Goal: Information Seeking & Learning: Learn about a topic

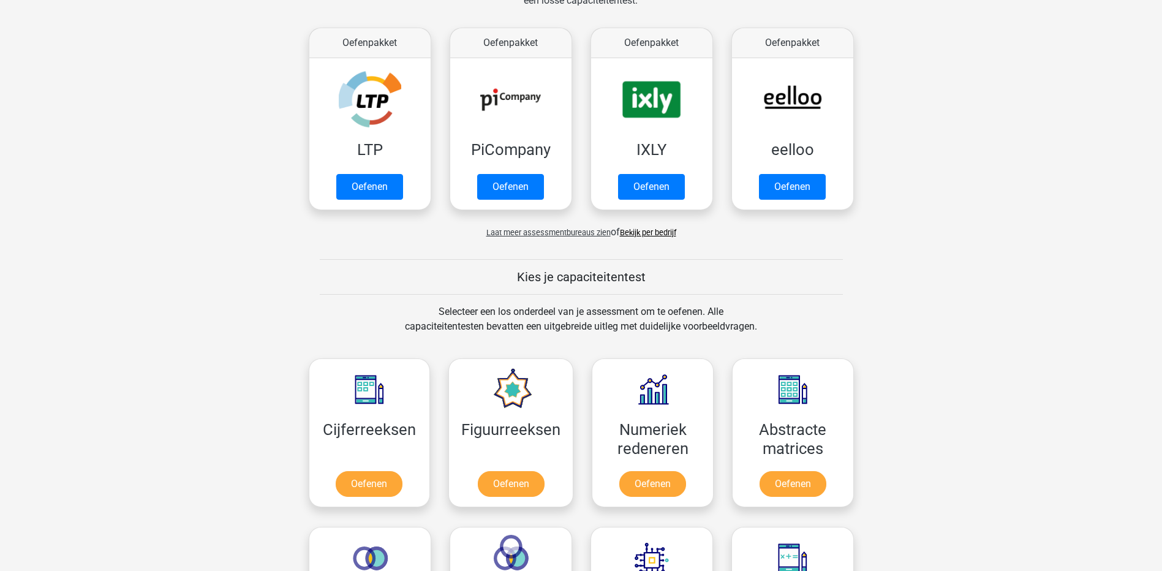
scroll to position [306, 0]
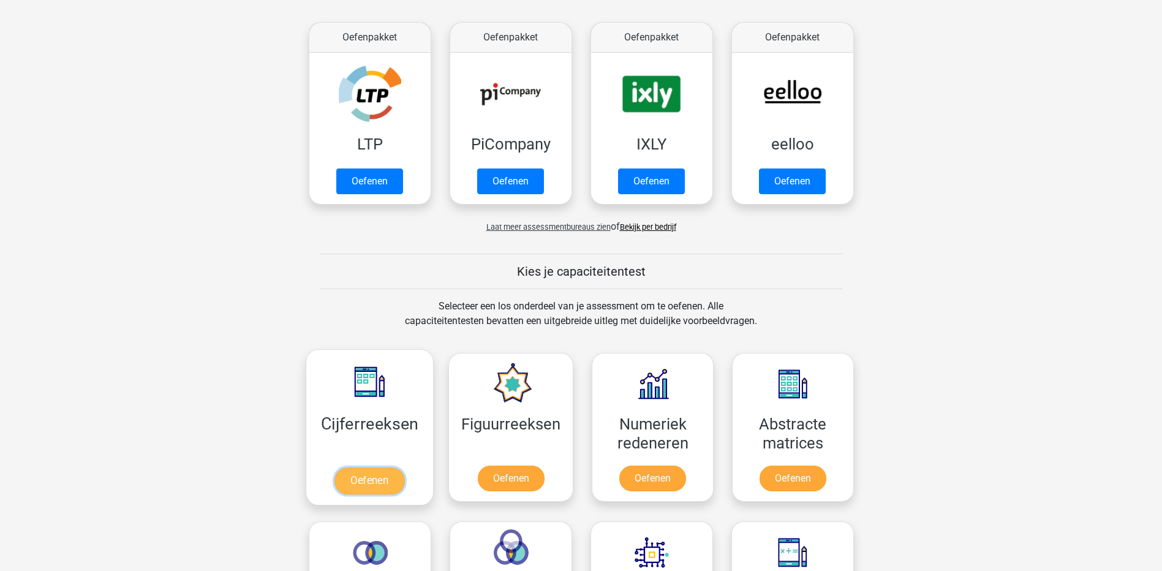
click at [368, 478] on link "Oefenen" at bounding box center [369, 480] width 70 height 27
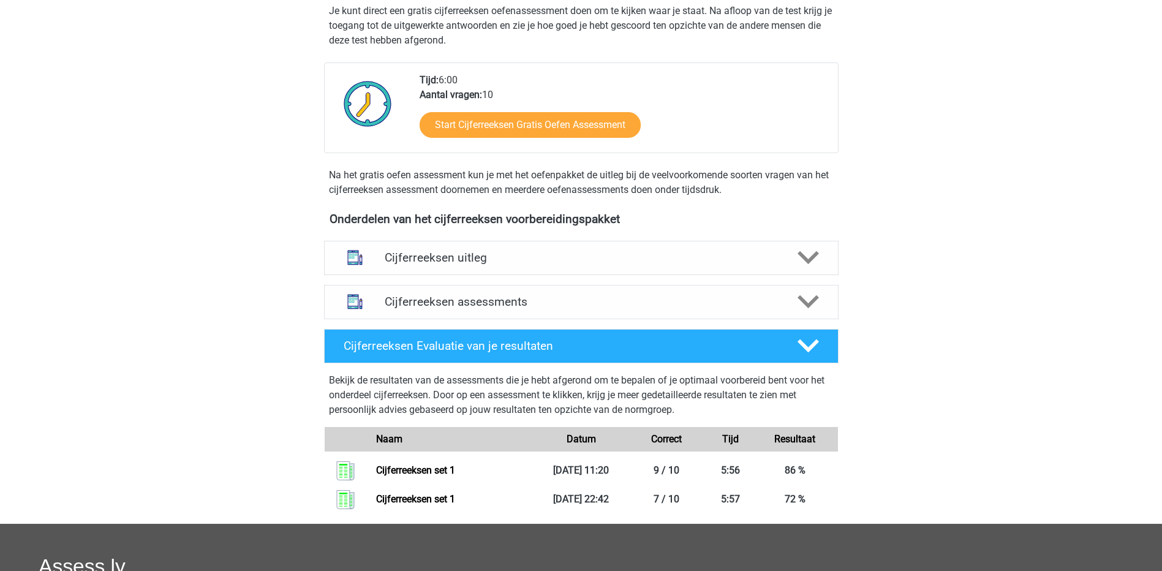
scroll to position [306, 0]
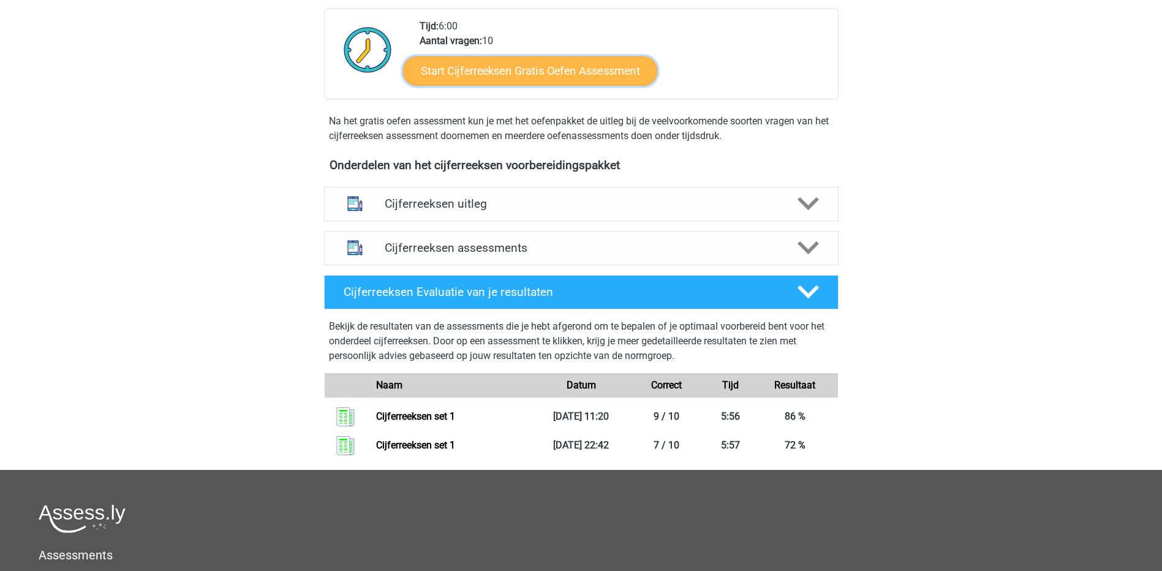
click at [492, 85] on link "Start Cijferreeksen Gratis Oefen Assessment" at bounding box center [530, 70] width 254 height 29
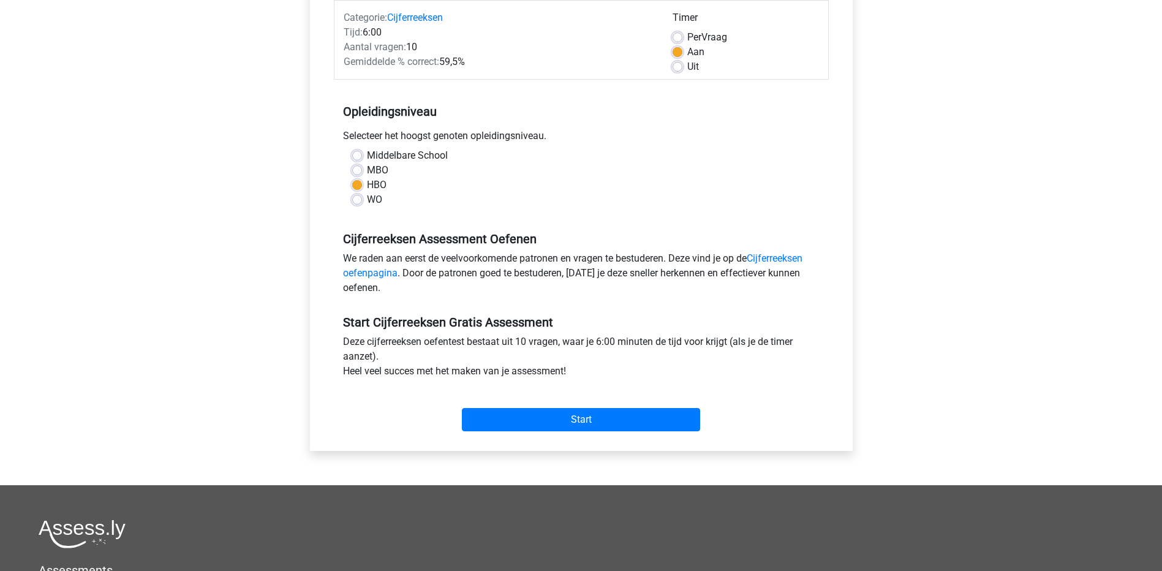
scroll to position [184, 0]
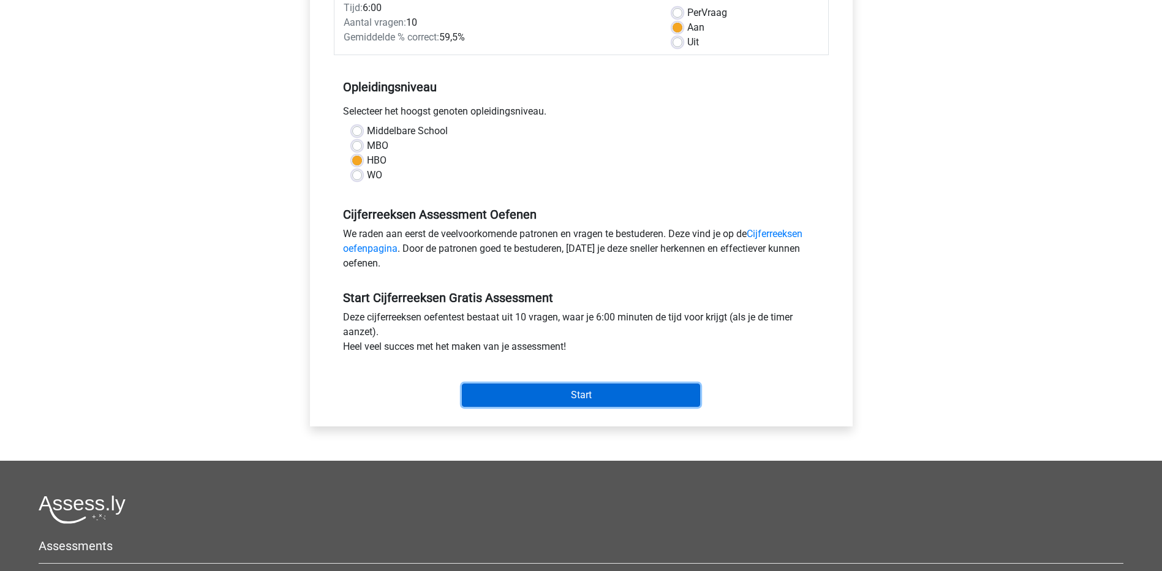
click at [588, 399] on input "Start" at bounding box center [581, 394] width 238 height 23
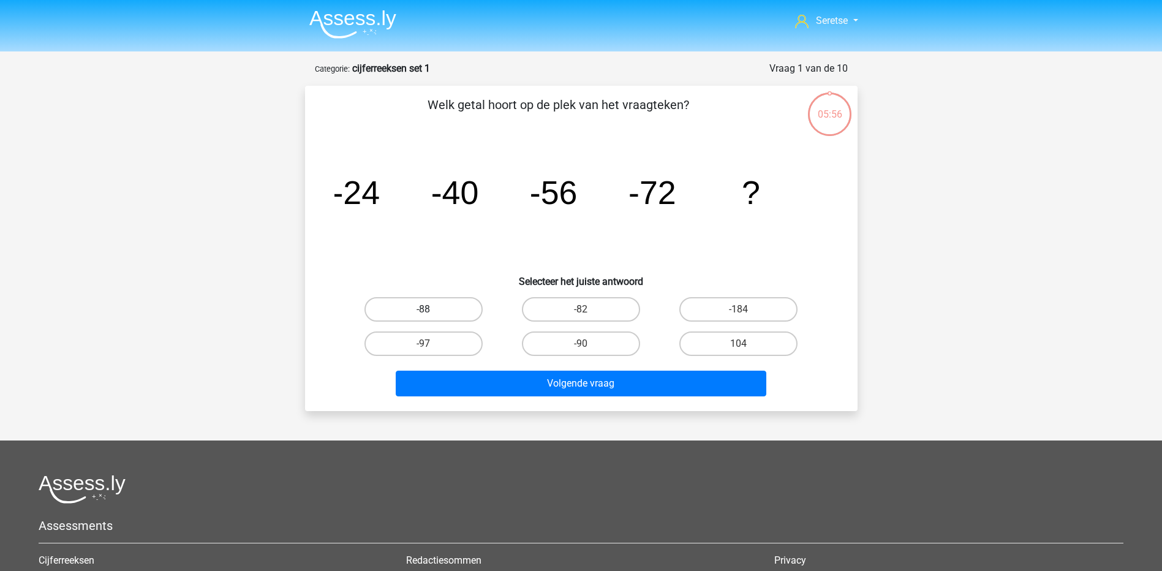
click at [439, 312] on label "-88" at bounding box center [423, 309] width 118 height 25
click at [431, 312] on input "-88" at bounding box center [427, 313] width 8 height 8
radio input "true"
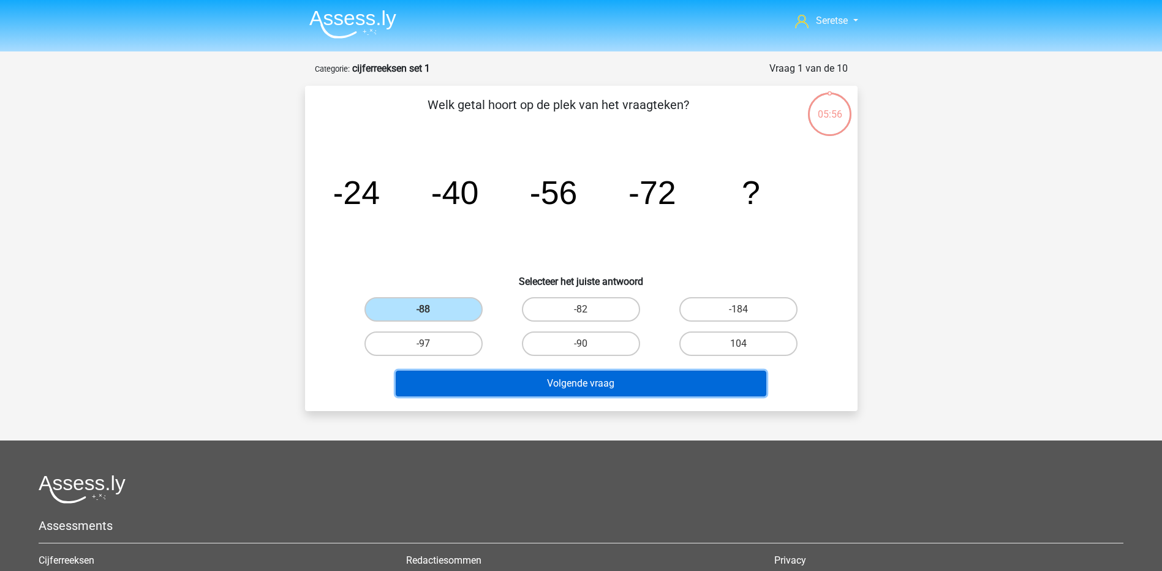
click at [546, 380] on button "Volgende vraag" at bounding box center [581, 384] width 371 height 26
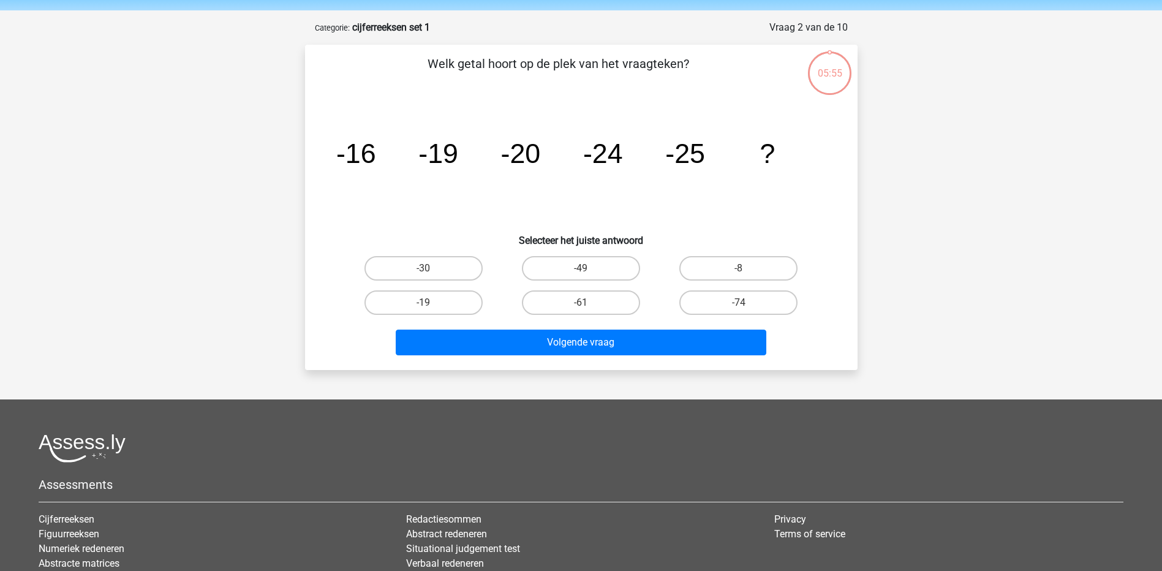
scroll to position [61, 0]
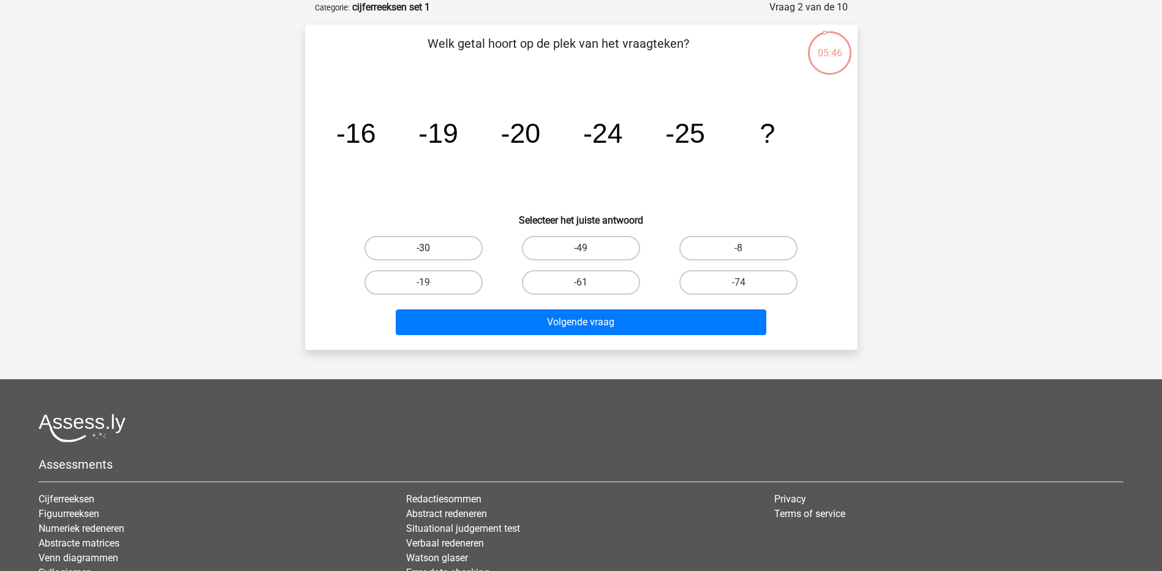
click at [411, 243] on label "-30" at bounding box center [423, 248] width 118 height 25
click at [423, 248] on input "-30" at bounding box center [427, 252] width 8 height 8
radio input "true"
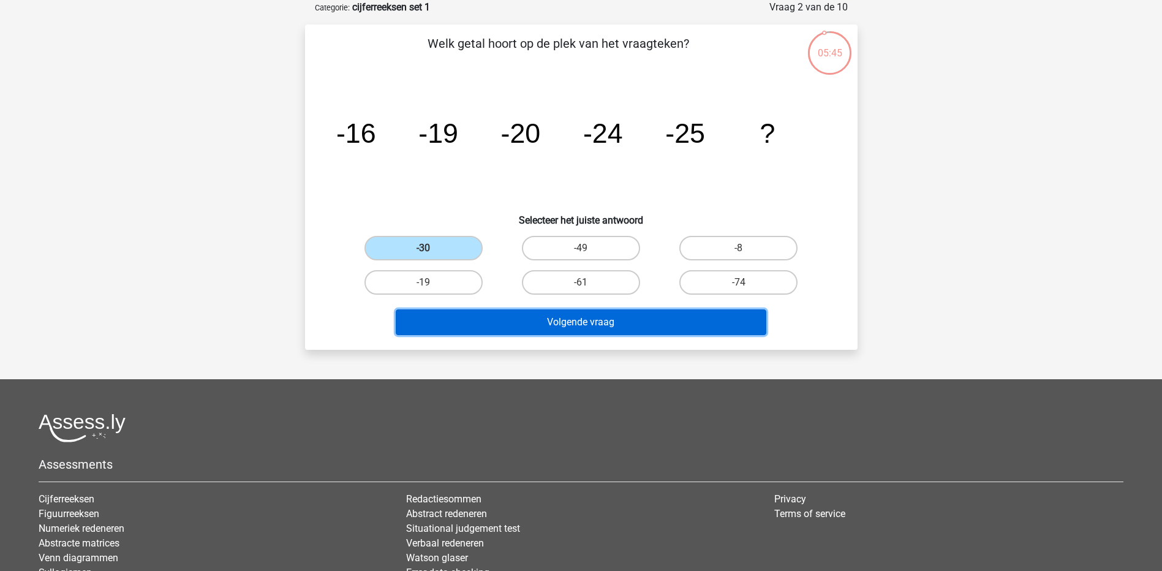
click at [483, 317] on button "Volgende vraag" at bounding box center [581, 322] width 371 height 26
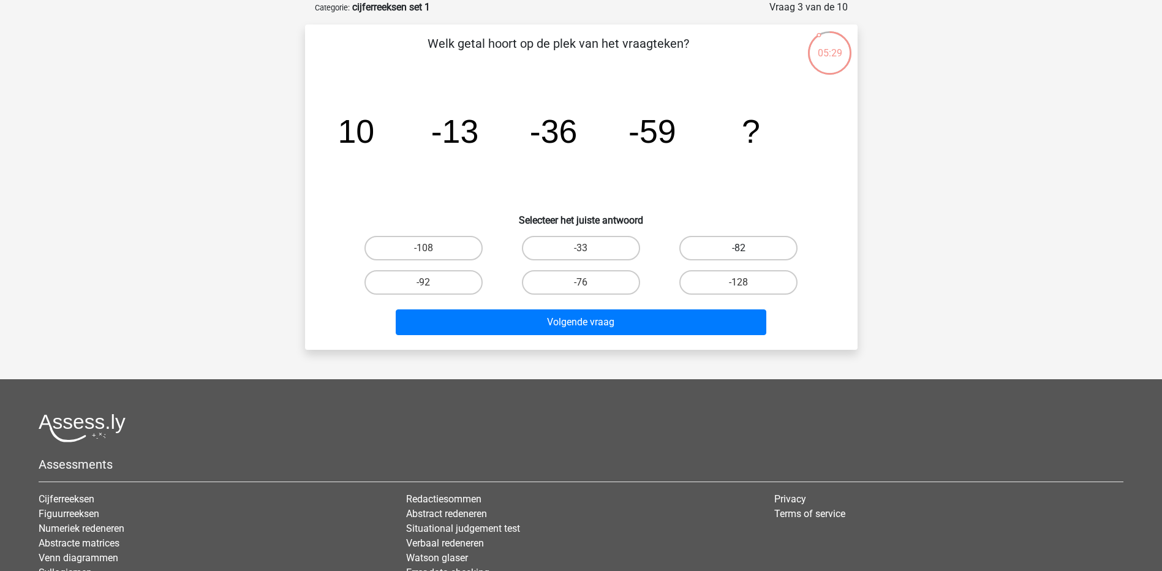
click at [722, 249] on label "-82" at bounding box center [738, 248] width 118 height 25
click at [739, 249] on input "-82" at bounding box center [743, 252] width 8 height 8
radio input "true"
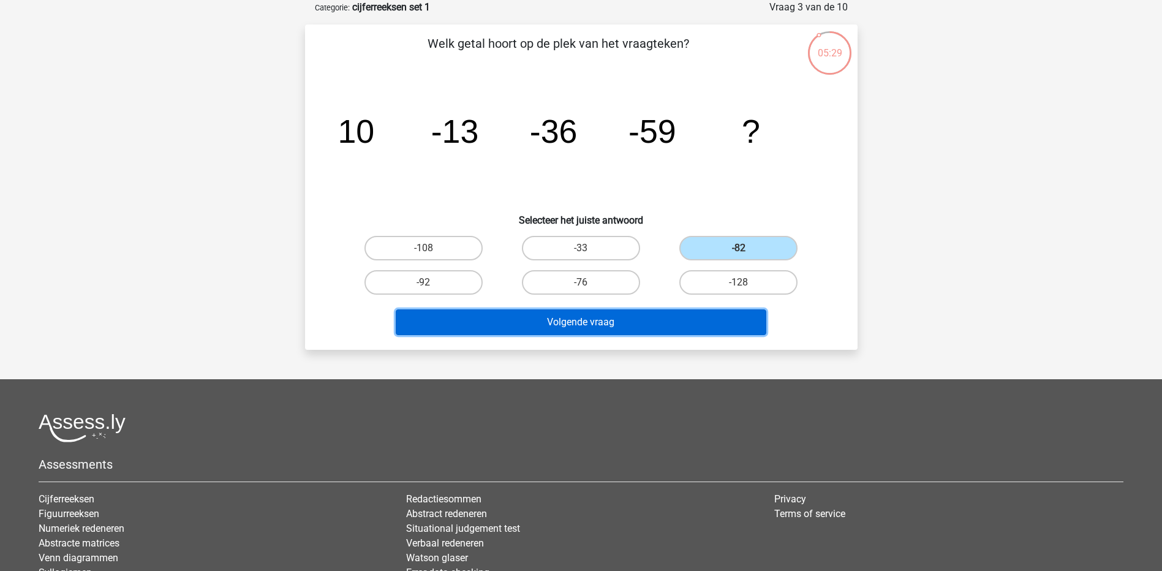
click at [653, 331] on button "Volgende vraag" at bounding box center [581, 322] width 371 height 26
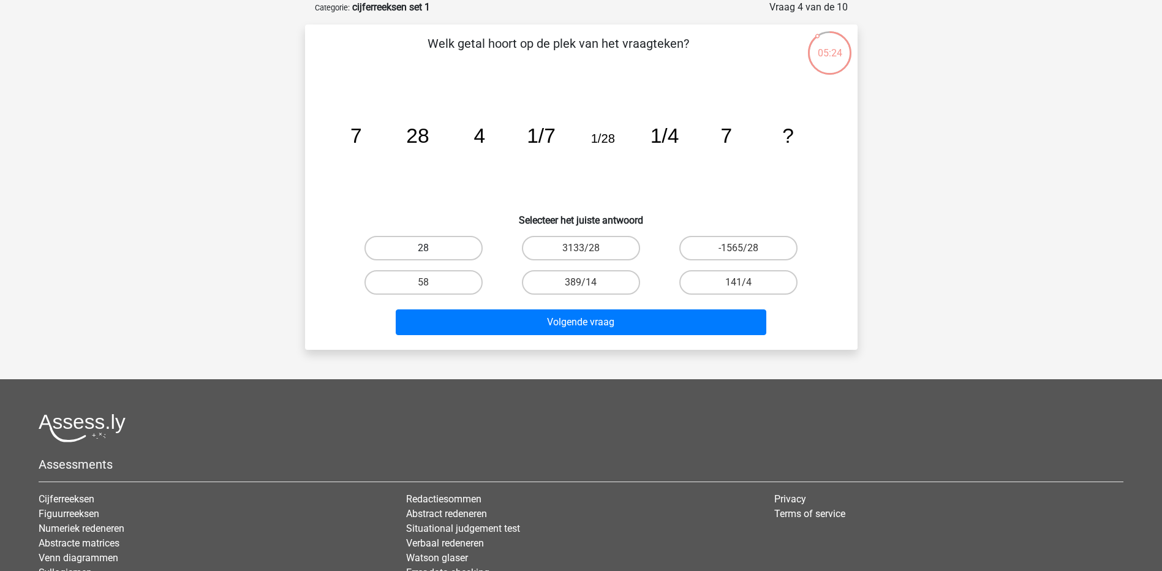
click at [439, 238] on label "28" at bounding box center [423, 248] width 118 height 25
click at [431, 248] on input "28" at bounding box center [427, 252] width 8 height 8
radio input "true"
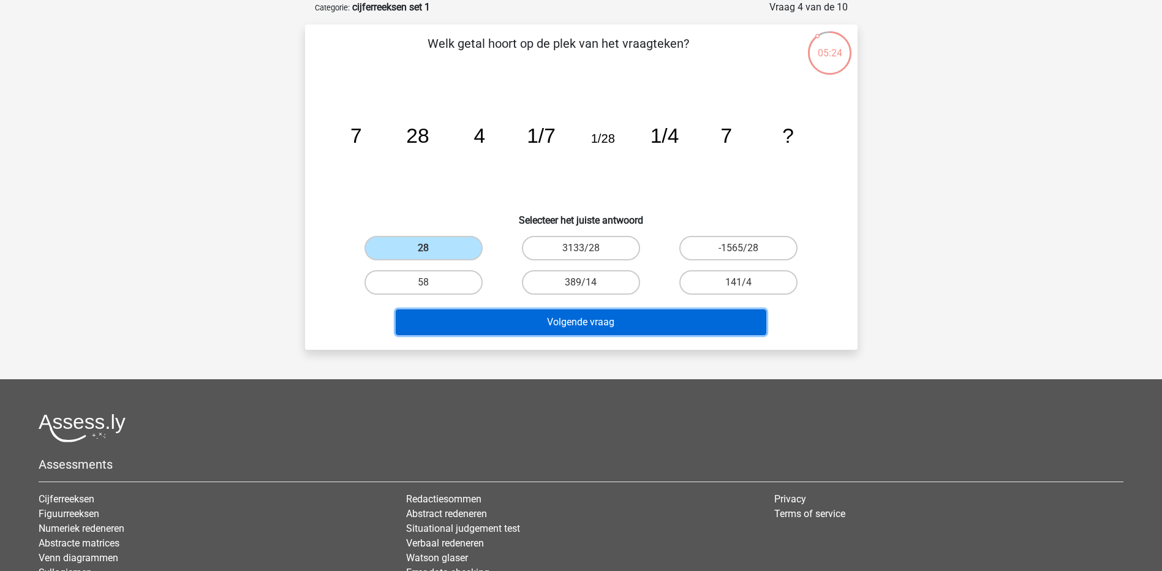
click at [533, 319] on button "Volgende vraag" at bounding box center [581, 322] width 371 height 26
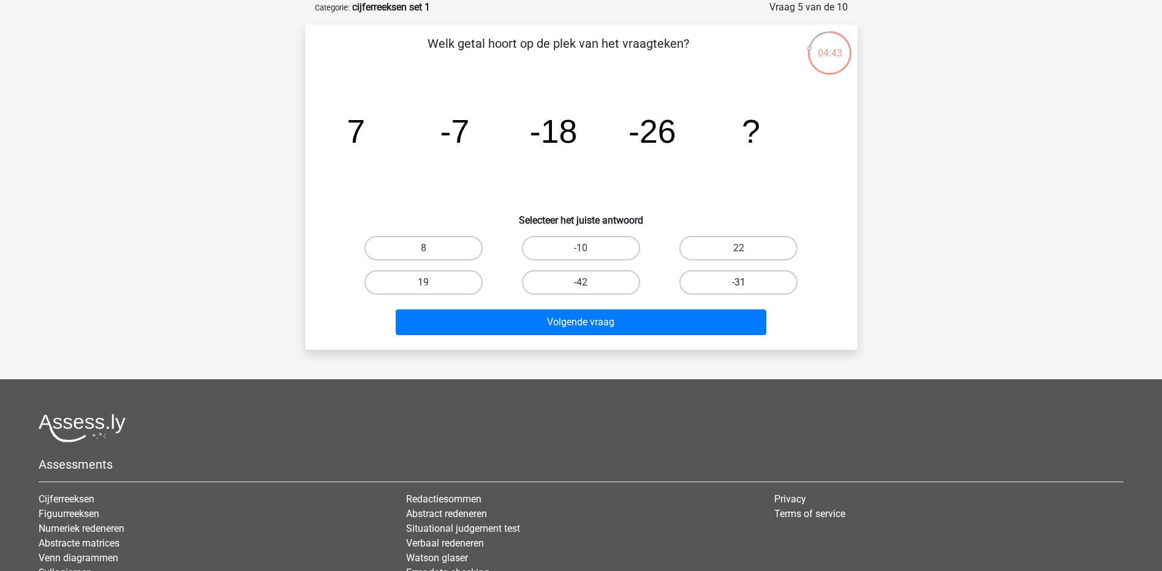
click at [712, 281] on label "-31" at bounding box center [738, 282] width 118 height 25
click at [739, 282] on input "-31" at bounding box center [743, 286] width 8 height 8
radio input "true"
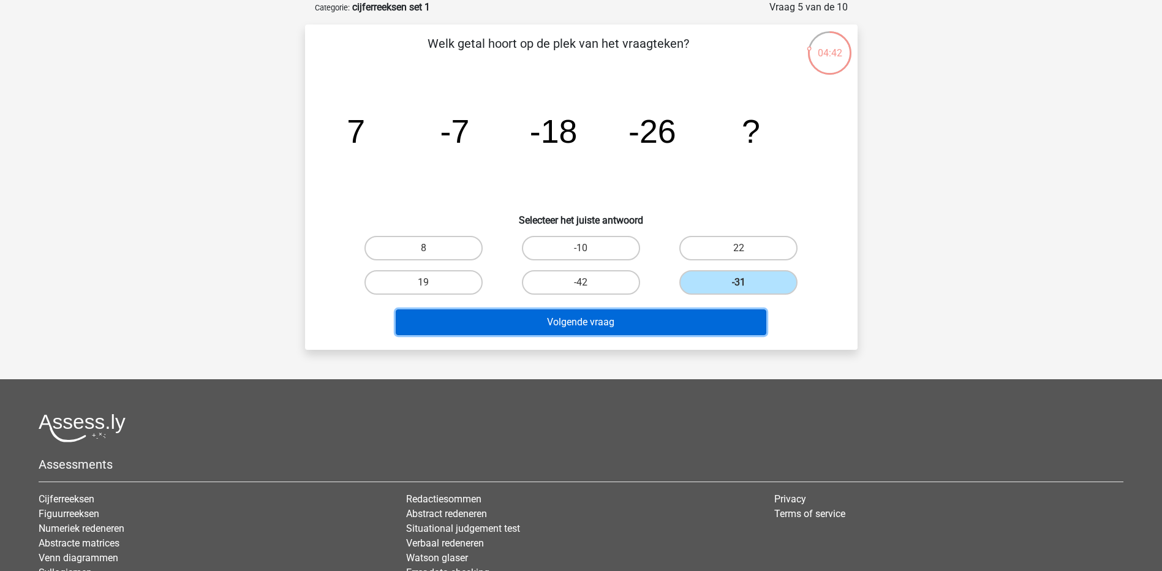
click at [701, 325] on button "Volgende vraag" at bounding box center [581, 322] width 371 height 26
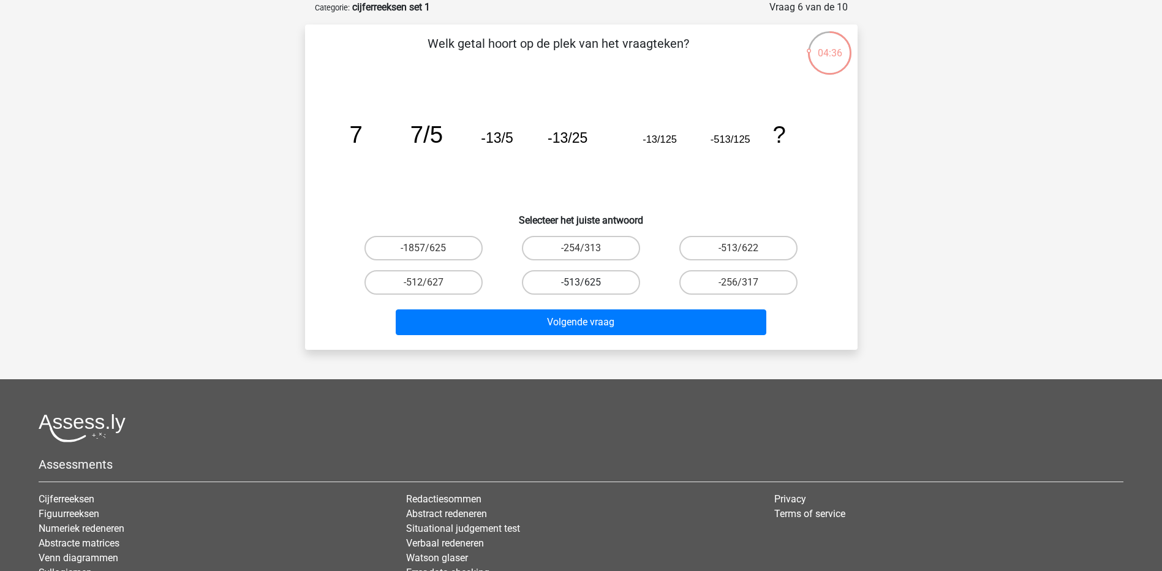
click at [580, 282] on label "-513/625" at bounding box center [581, 282] width 118 height 25
click at [581, 282] on input "-513/625" at bounding box center [585, 286] width 8 height 8
radio input "true"
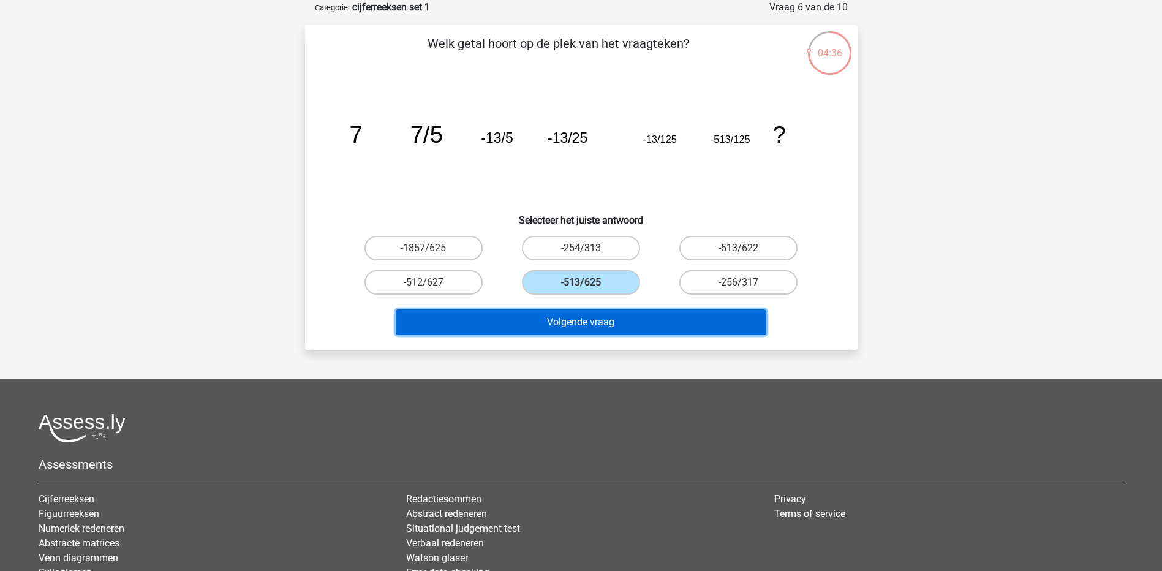
click at [582, 318] on button "Volgende vraag" at bounding box center [581, 322] width 371 height 26
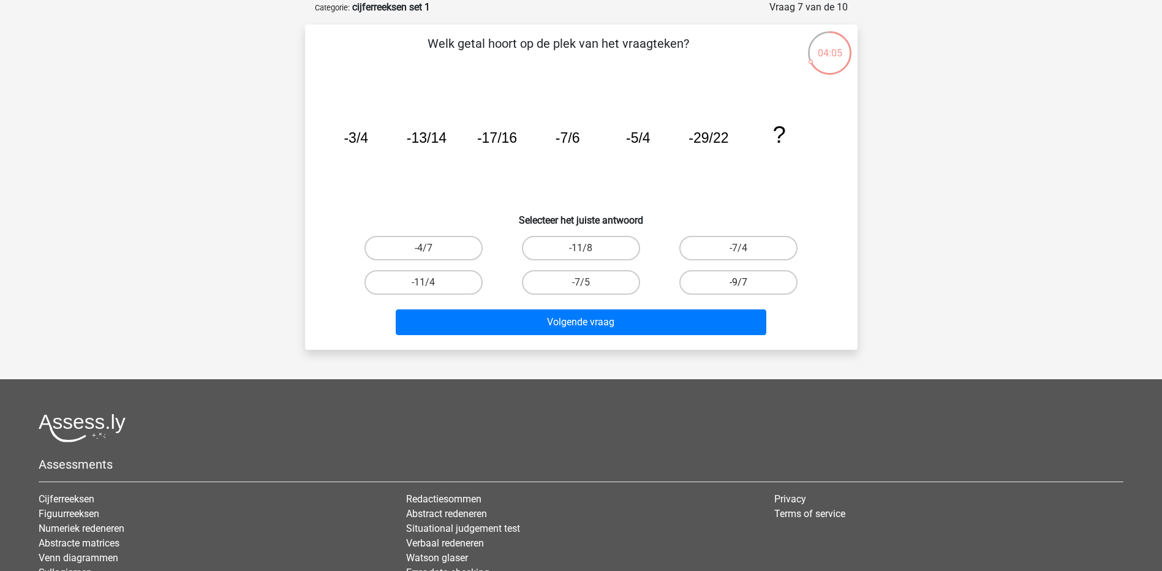
click at [722, 281] on label "-9/7" at bounding box center [738, 282] width 118 height 25
click at [739, 282] on input "-9/7" at bounding box center [743, 286] width 8 height 8
radio input "true"
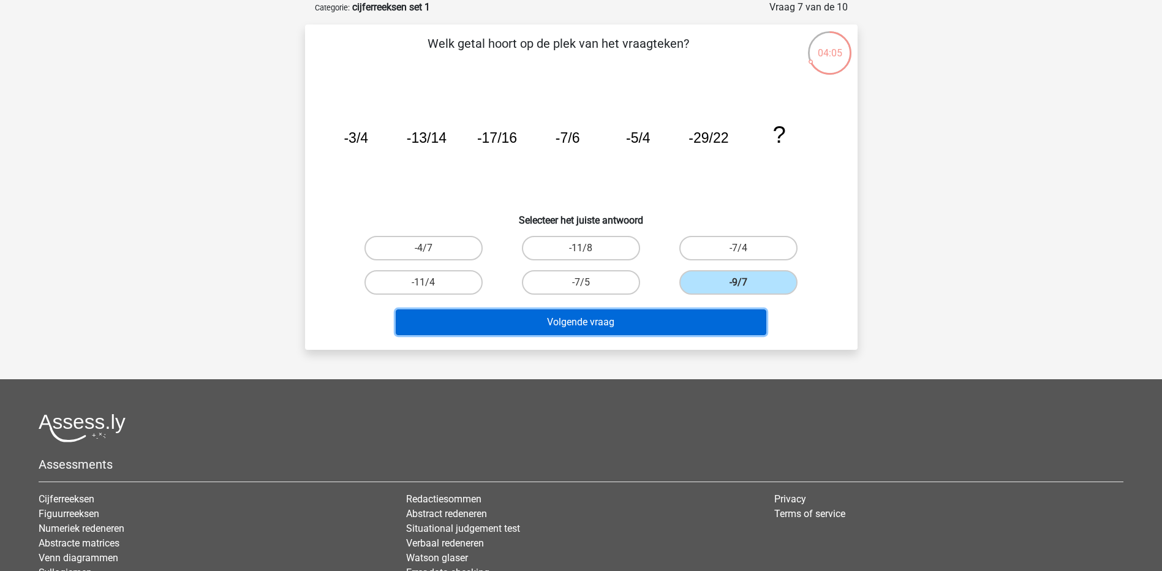
click at [683, 319] on button "Volgende vraag" at bounding box center [581, 322] width 371 height 26
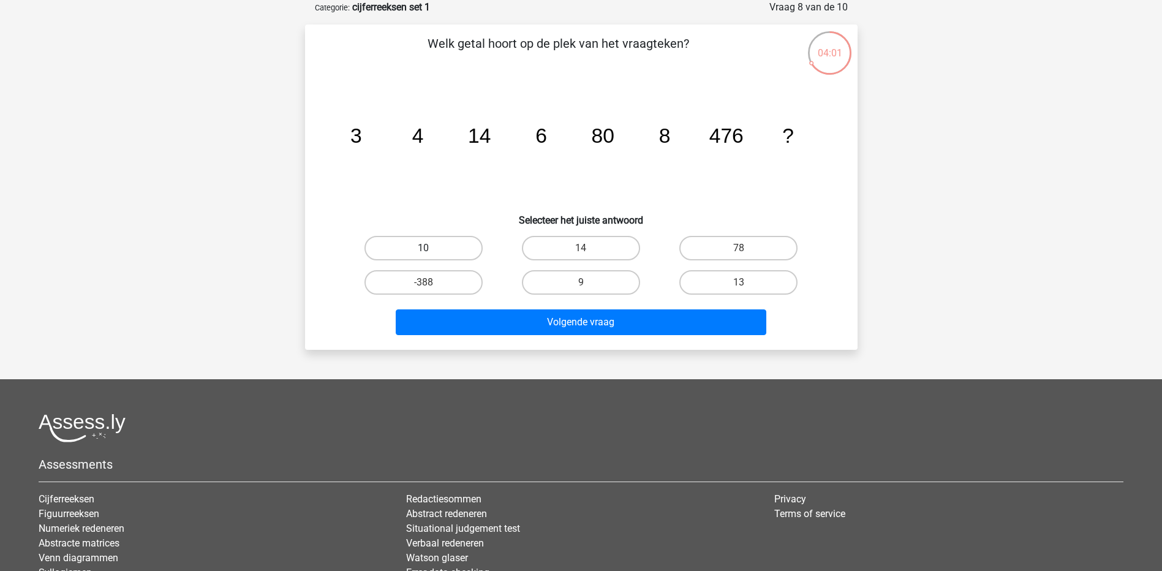
drag, startPoint x: 451, startPoint y: 243, endPoint x: 461, endPoint y: 251, distance: 11.8
click at [451, 243] on label "10" at bounding box center [423, 248] width 118 height 25
click at [431, 248] on input "10" at bounding box center [427, 252] width 8 height 8
radio input "true"
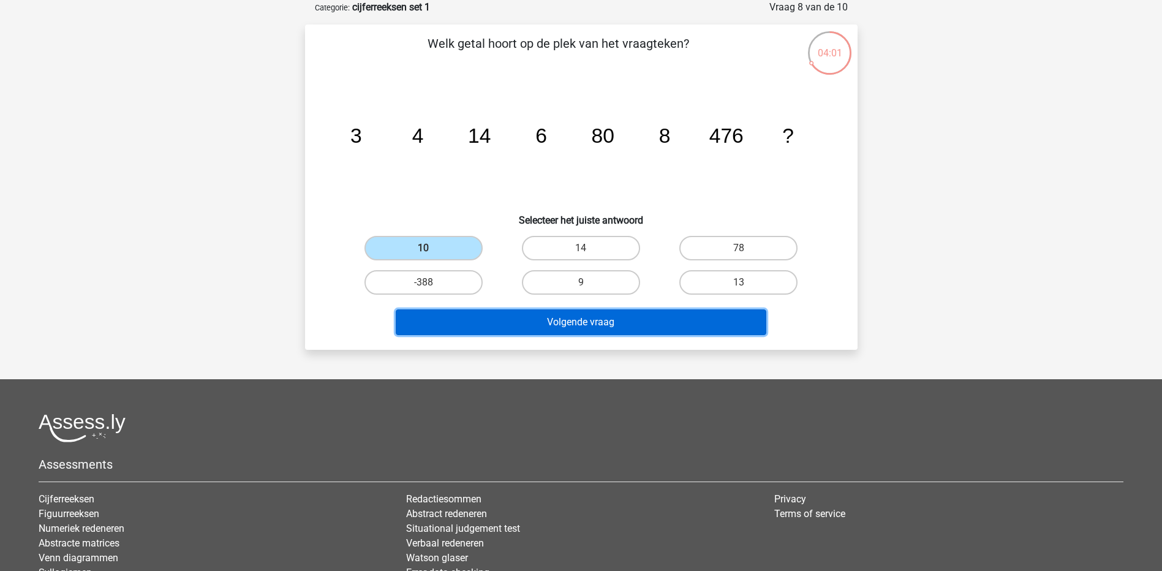
click at [529, 326] on button "Volgende vraag" at bounding box center [581, 322] width 371 height 26
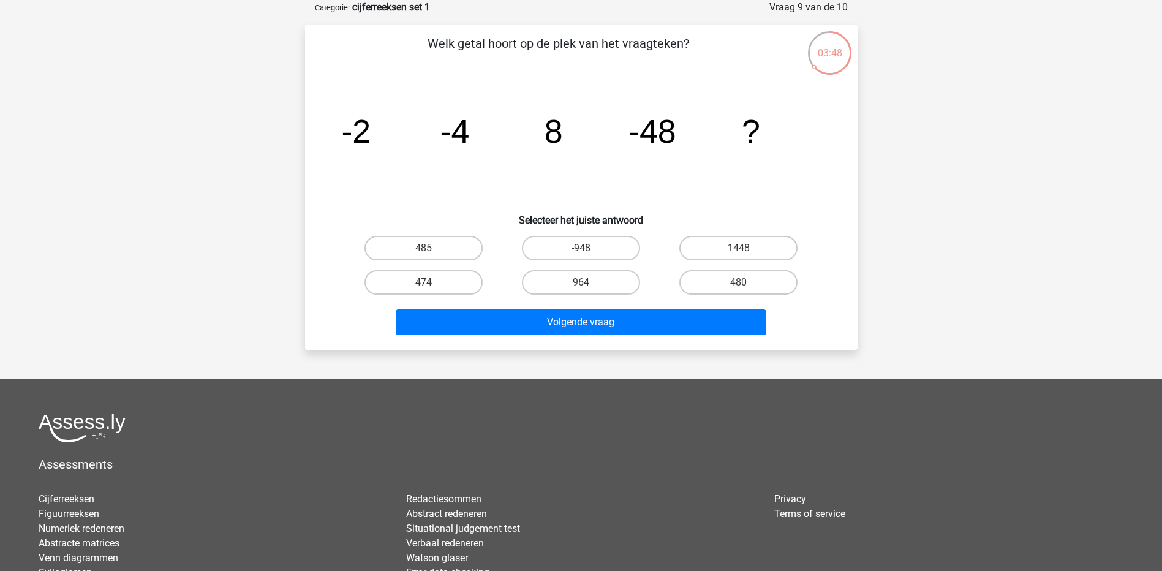
click at [429, 249] on input "485" at bounding box center [427, 252] width 8 height 8
radio input "true"
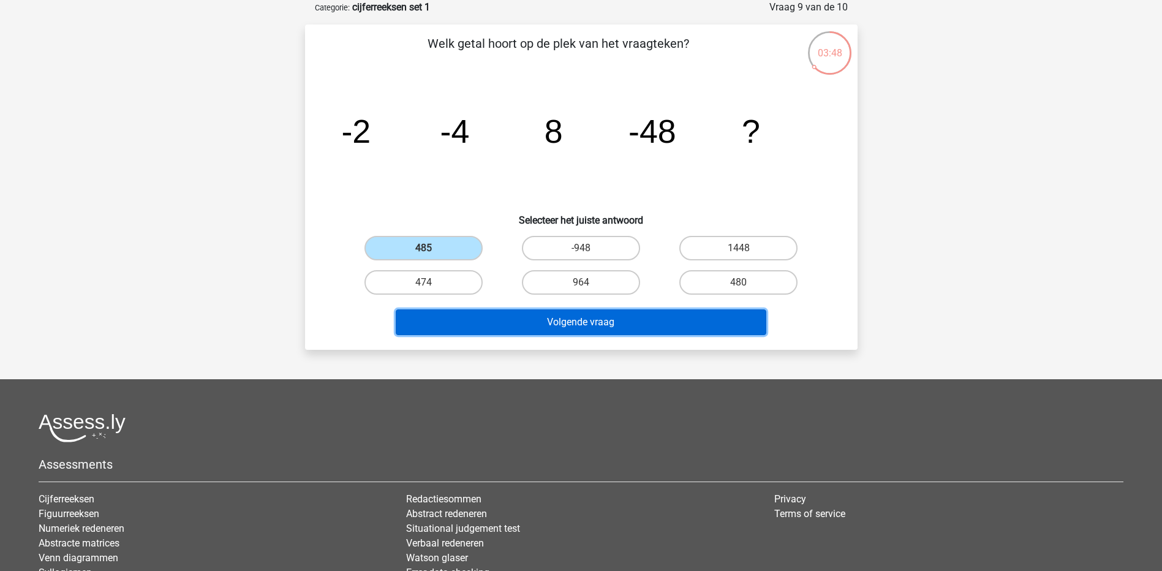
click at [564, 320] on button "Volgende vraag" at bounding box center [581, 322] width 371 height 26
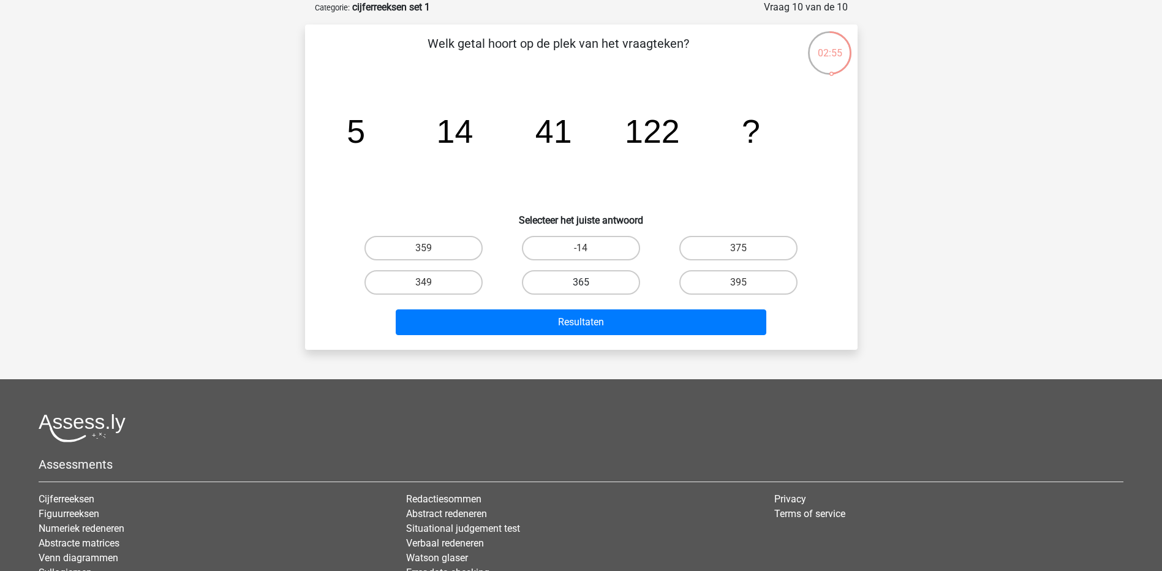
click at [578, 277] on label "365" at bounding box center [581, 282] width 118 height 25
click at [581, 282] on input "365" at bounding box center [585, 286] width 8 height 8
radio input "true"
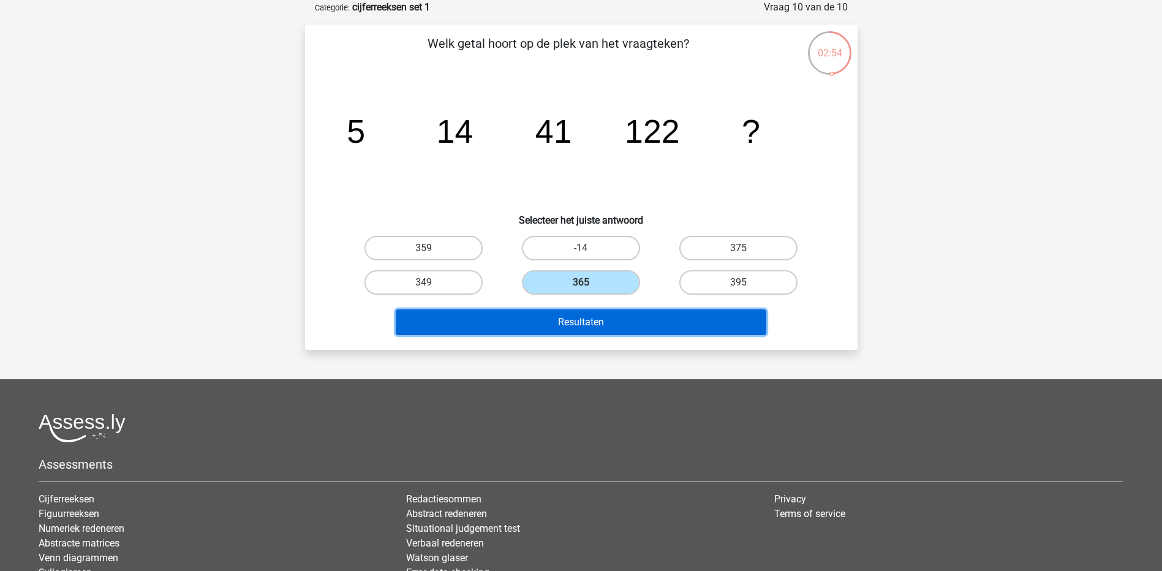
click at [587, 325] on button "Resultaten" at bounding box center [581, 322] width 371 height 26
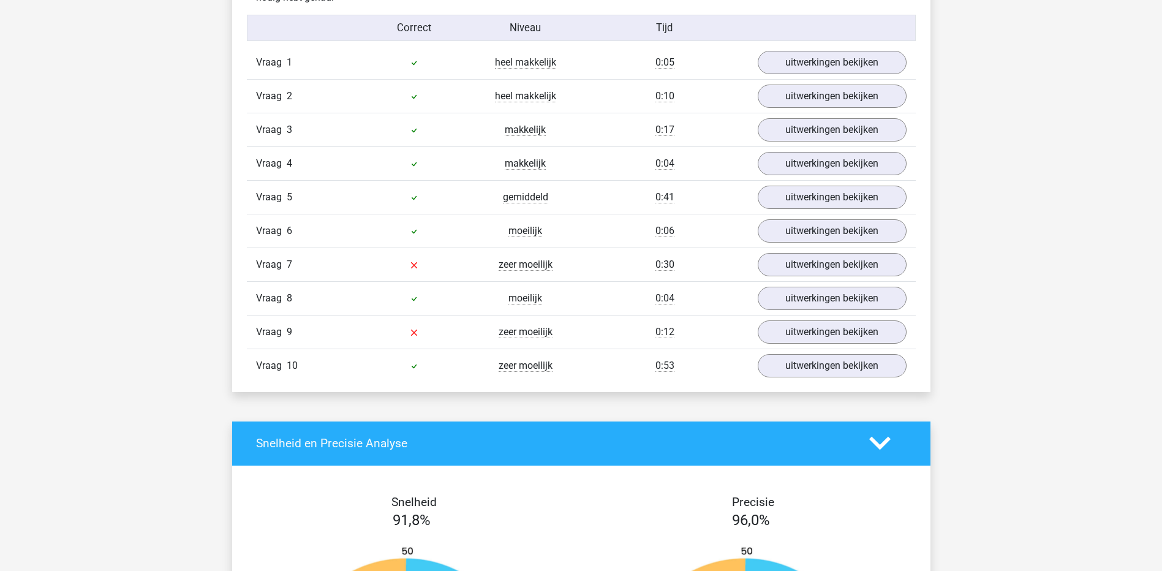
scroll to position [796, 0]
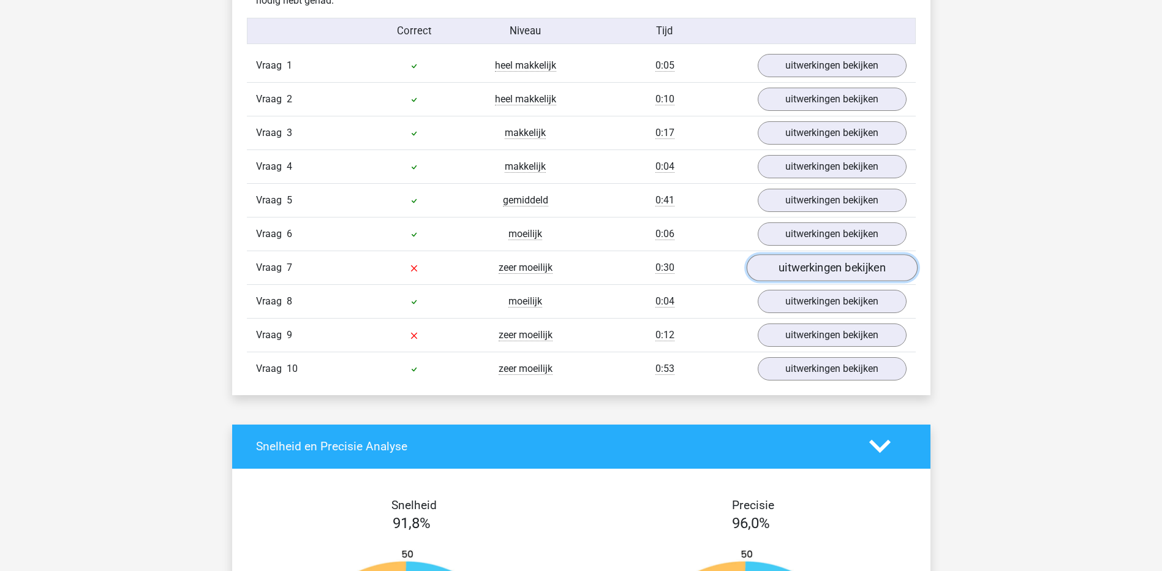
click at [793, 261] on link "uitwerkingen bekijken" at bounding box center [831, 267] width 171 height 27
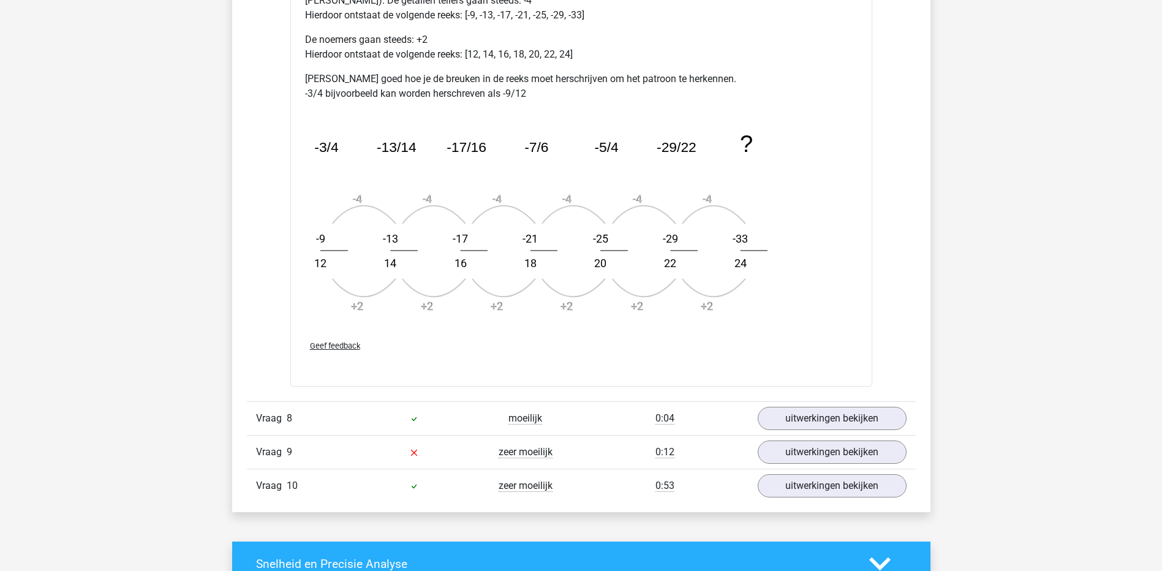
scroll to position [1470, 0]
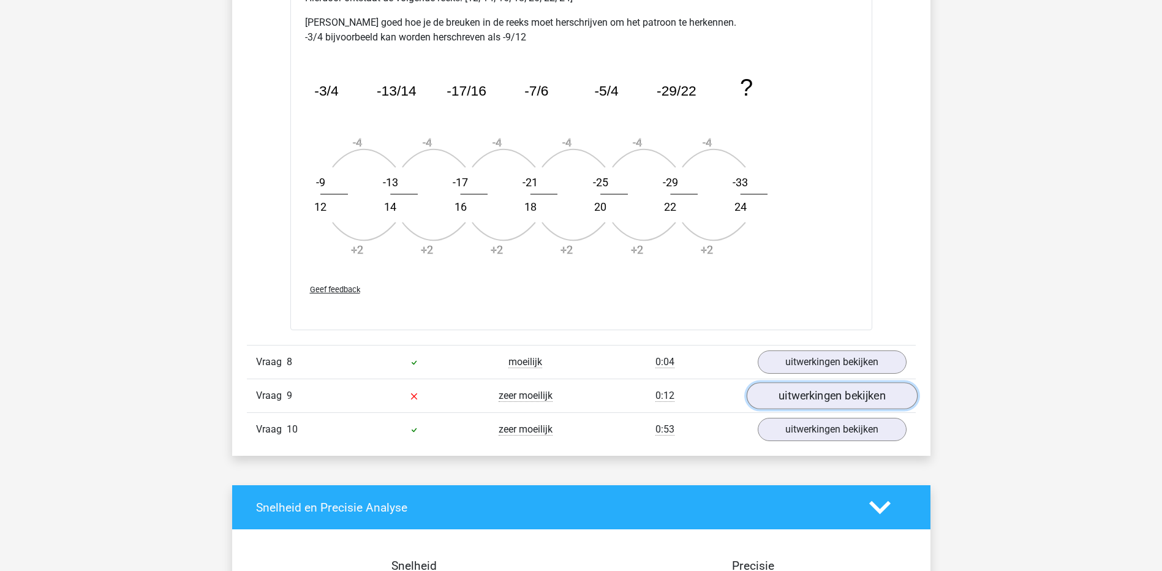
click at [802, 402] on link "uitwerkingen bekijken" at bounding box center [831, 396] width 171 height 27
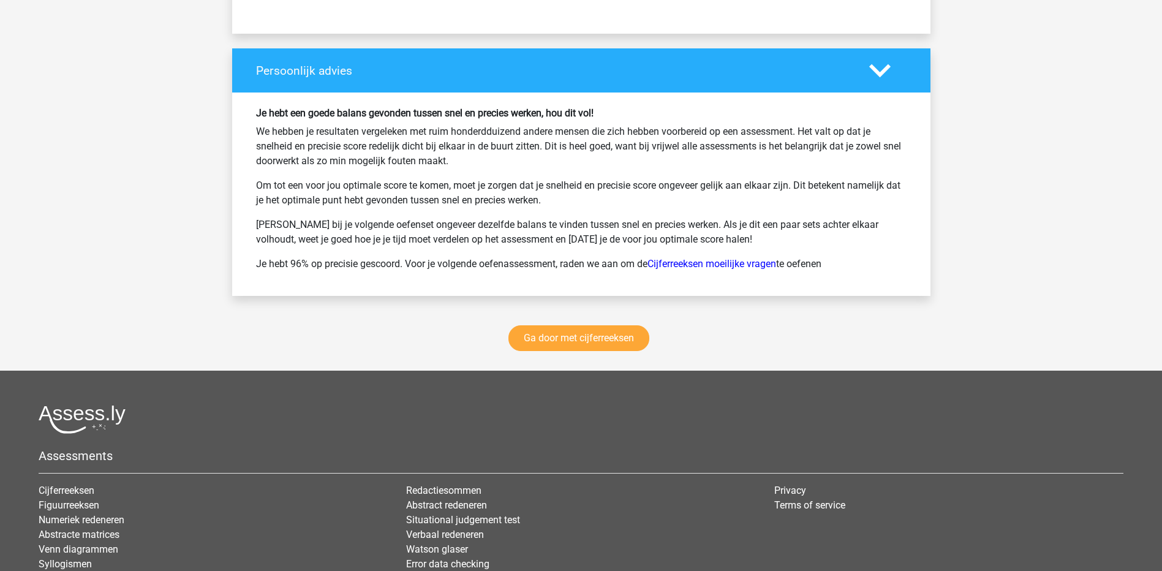
scroll to position [3001, 0]
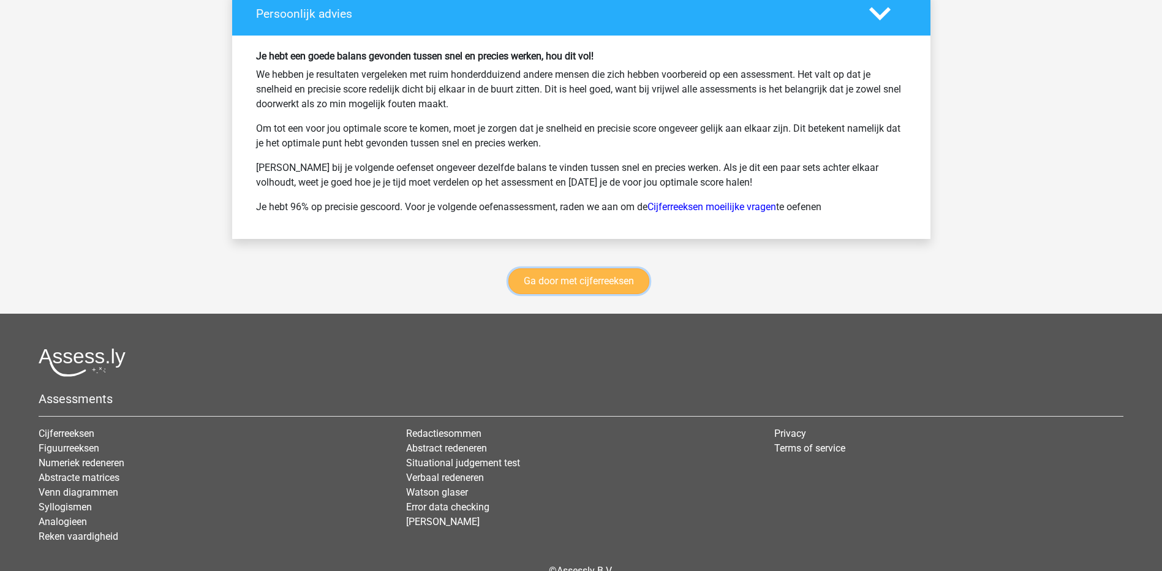
click at [570, 279] on link "Ga door met cijferreeksen" at bounding box center [578, 281] width 141 height 26
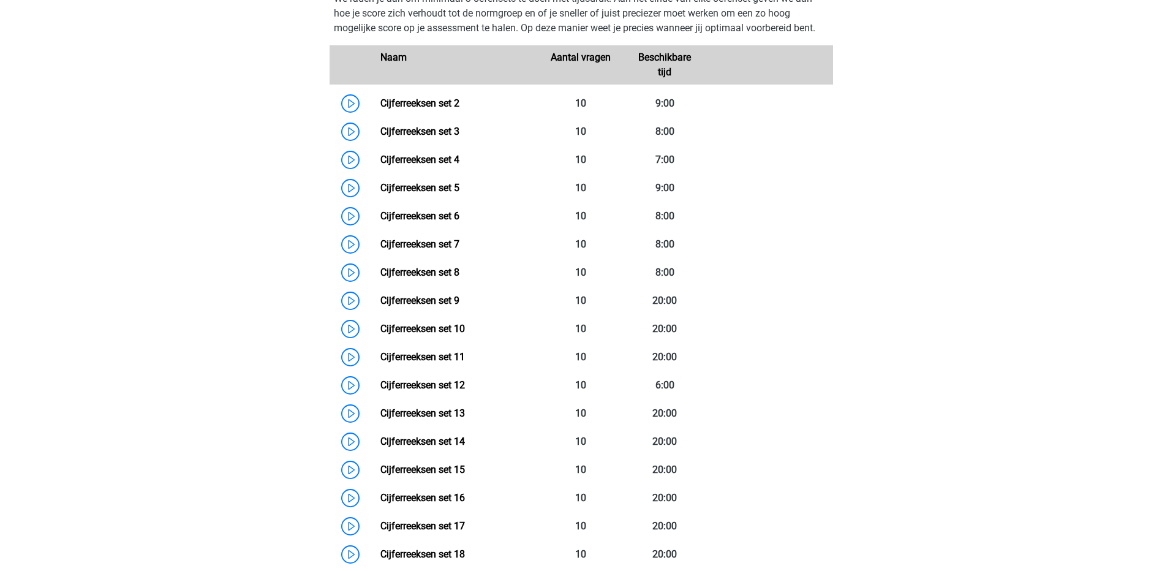
scroll to position [547, 0]
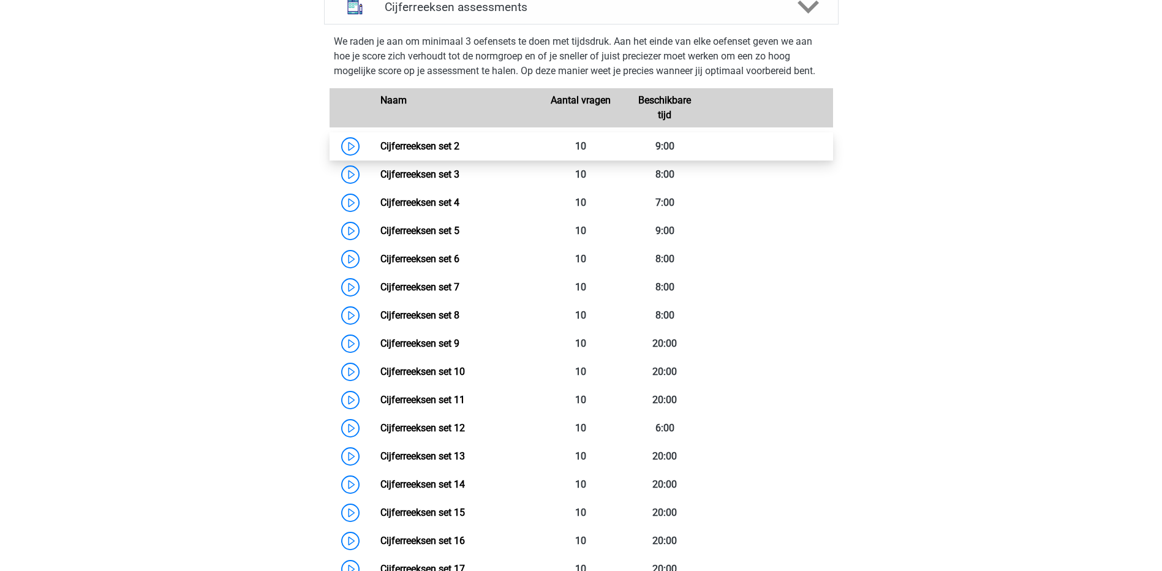
click at [434, 152] on link "Cijferreeksen set 2" at bounding box center [419, 146] width 79 height 12
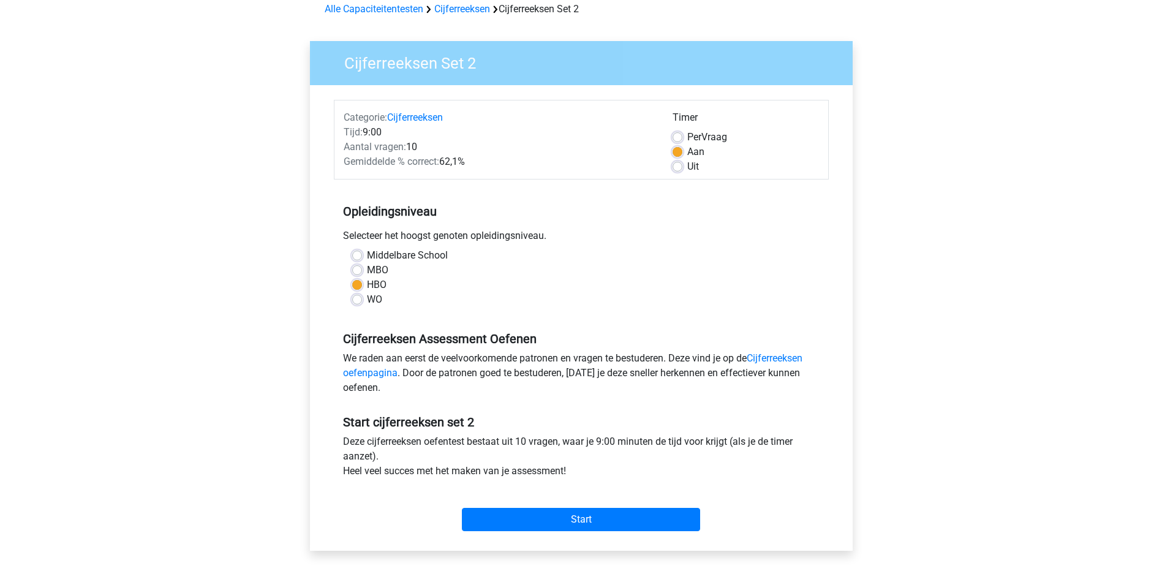
scroll to position [61, 0]
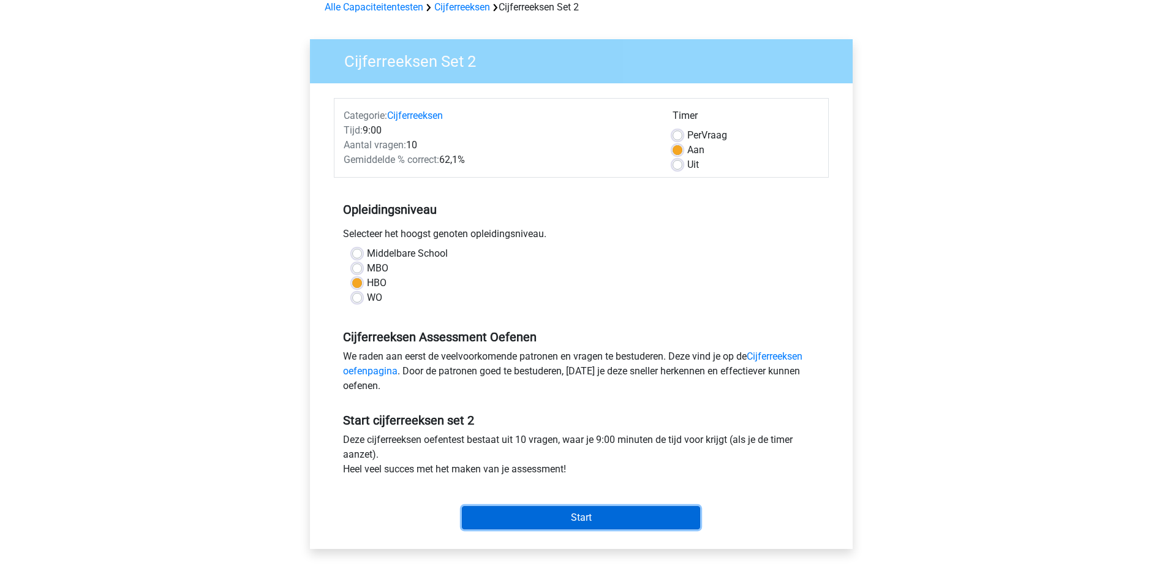
click at [545, 510] on input "Start" at bounding box center [581, 517] width 238 height 23
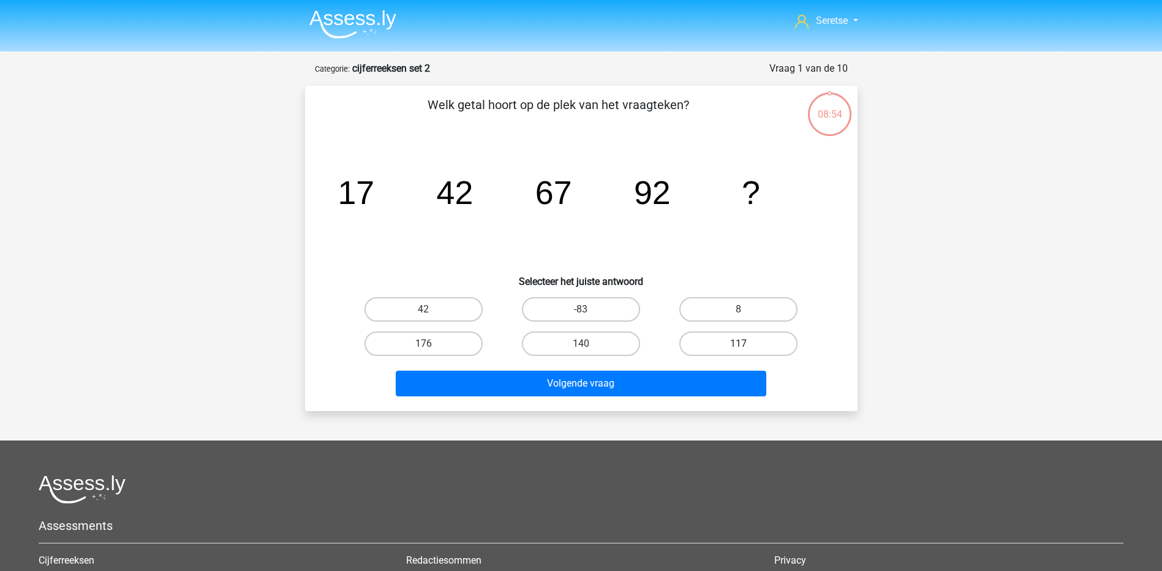
click at [757, 348] on label "117" at bounding box center [738, 343] width 118 height 25
click at [747, 348] on input "117" at bounding box center [743, 348] width 8 height 8
radio input "true"
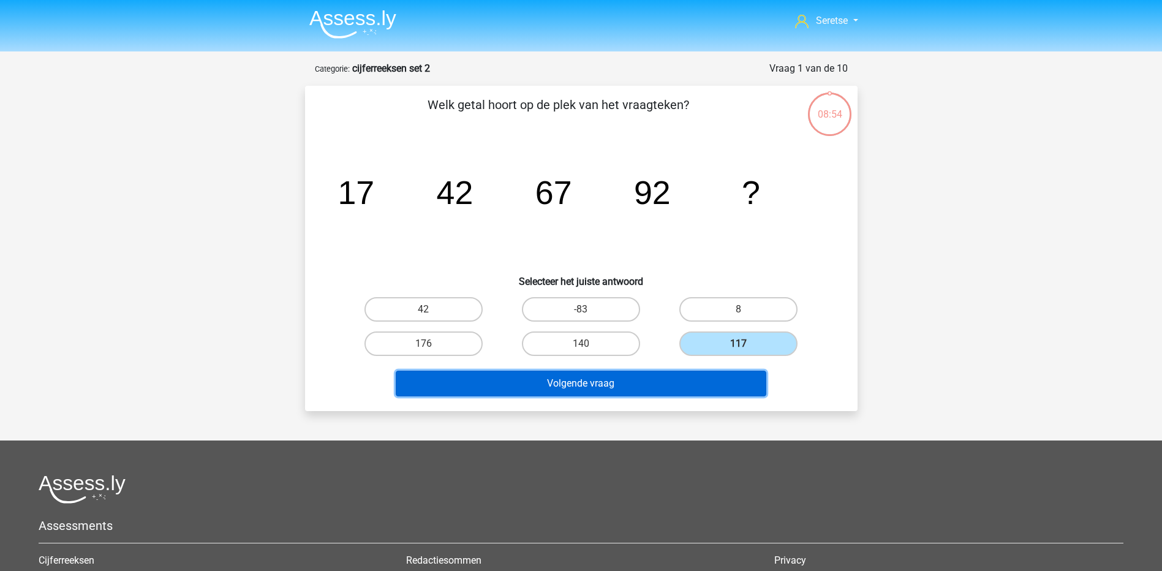
click at [675, 388] on button "Volgende vraag" at bounding box center [581, 384] width 371 height 26
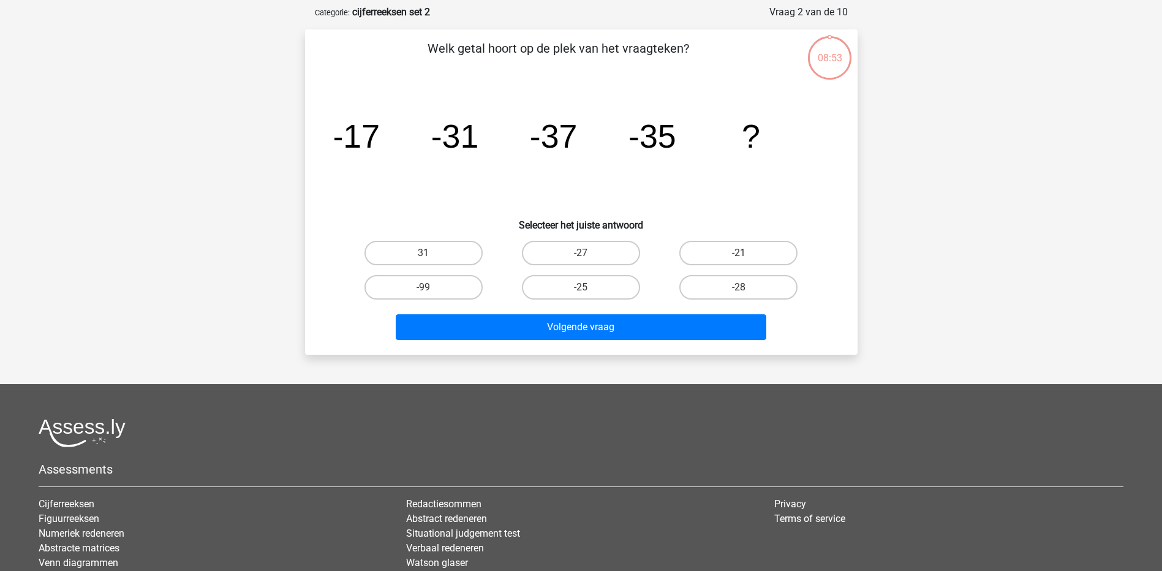
scroll to position [61, 0]
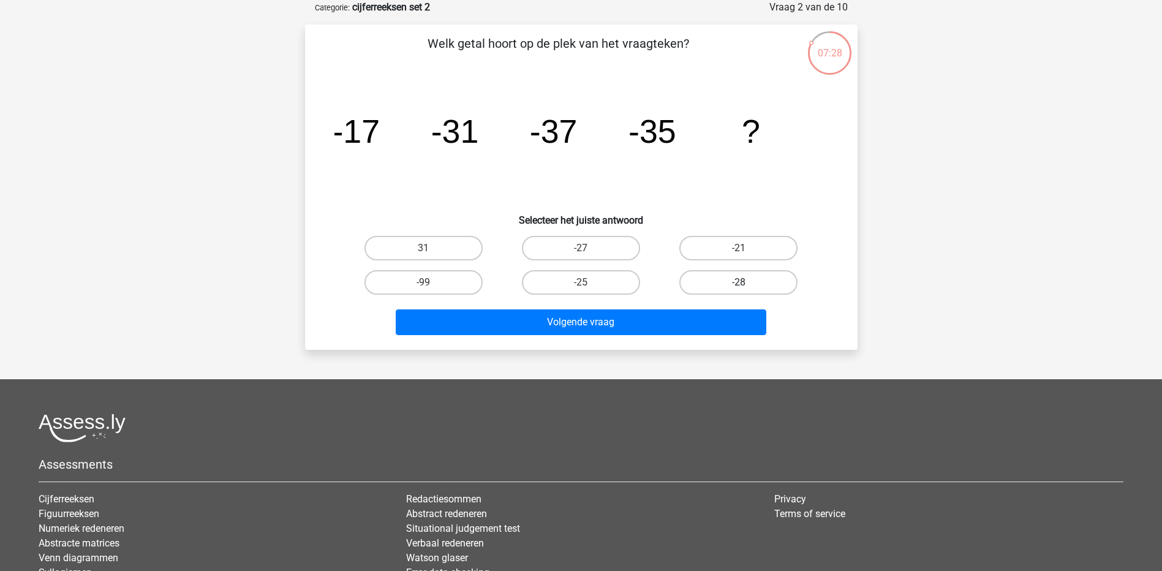
click at [728, 284] on label "-28" at bounding box center [738, 282] width 118 height 25
click at [739, 284] on input "-28" at bounding box center [743, 286] width 8 height 8
radio input "true"
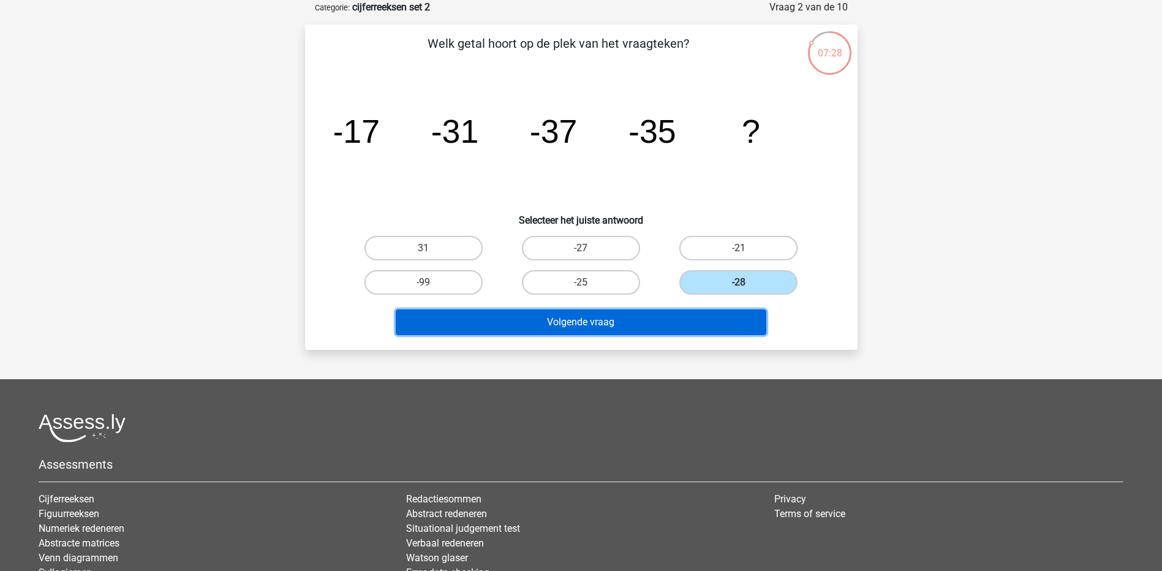
click at [688, 316] on button "Volgende vraag" at bounding box center [581, 322] width 371 height 26
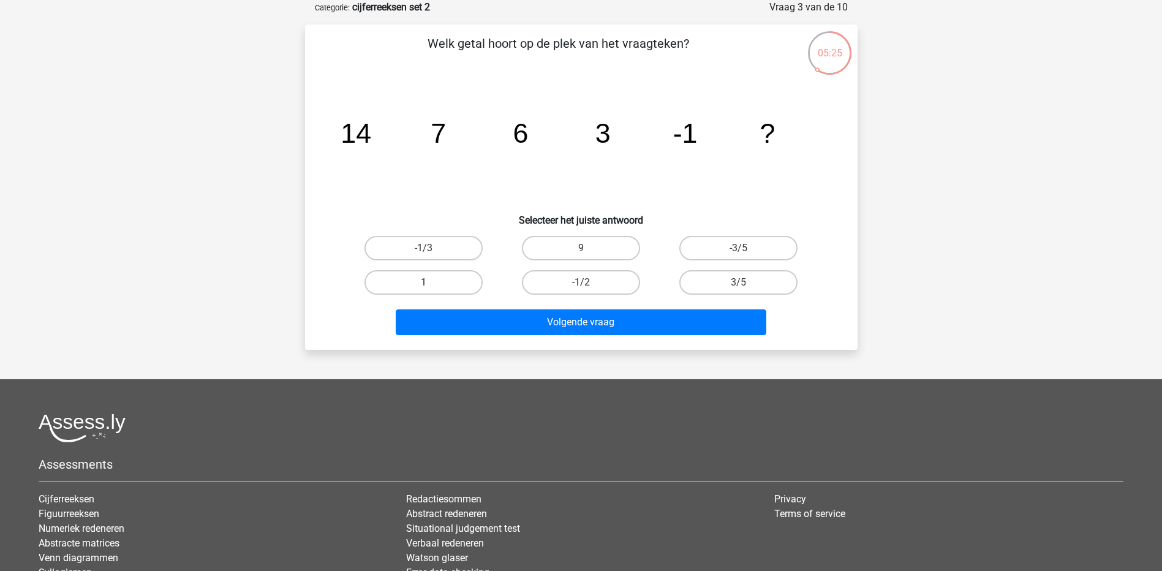
click at [440, 282] on label "1" at bounding box center [423, 282] width 118 height 25
click at [431, 282] on input "1" at bounding box center [427, 286] width 8 height 8
radio input "true"
click at [508, 344] on div "Welk getal hoort op de plek van het vraagteken? image/svg+xml 14 7 6 3 -1 ? Sel…" at bounding box center [581, 187] width 552 height 325
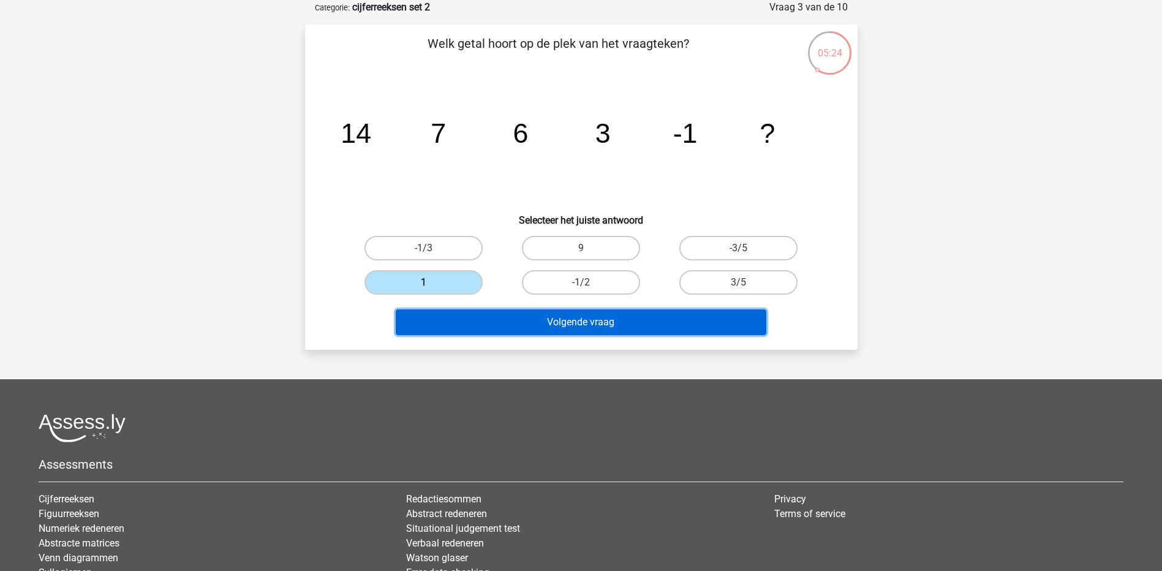
click at [510, 326] on button "Volgende vraag" at bounding box center [581, 322] width 371 height 26
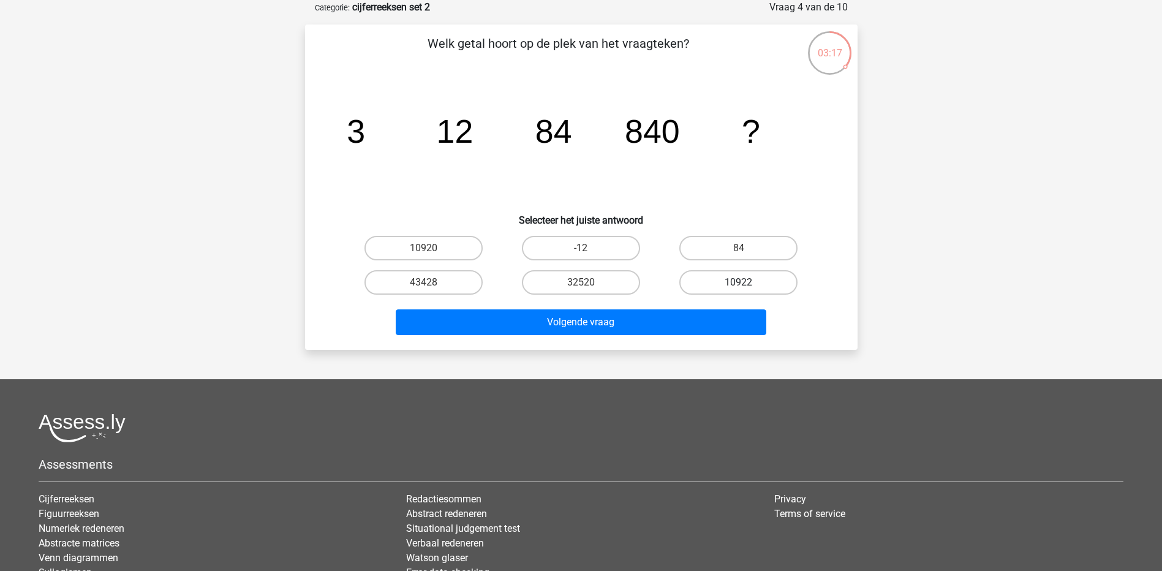
click at [714, 276] on label "10922" at bounding box center [738, 282] width 118 height 25
click at [739, 282] on input "10922" at bounding box center [743, 286] width 8 height 8
radio input "true"
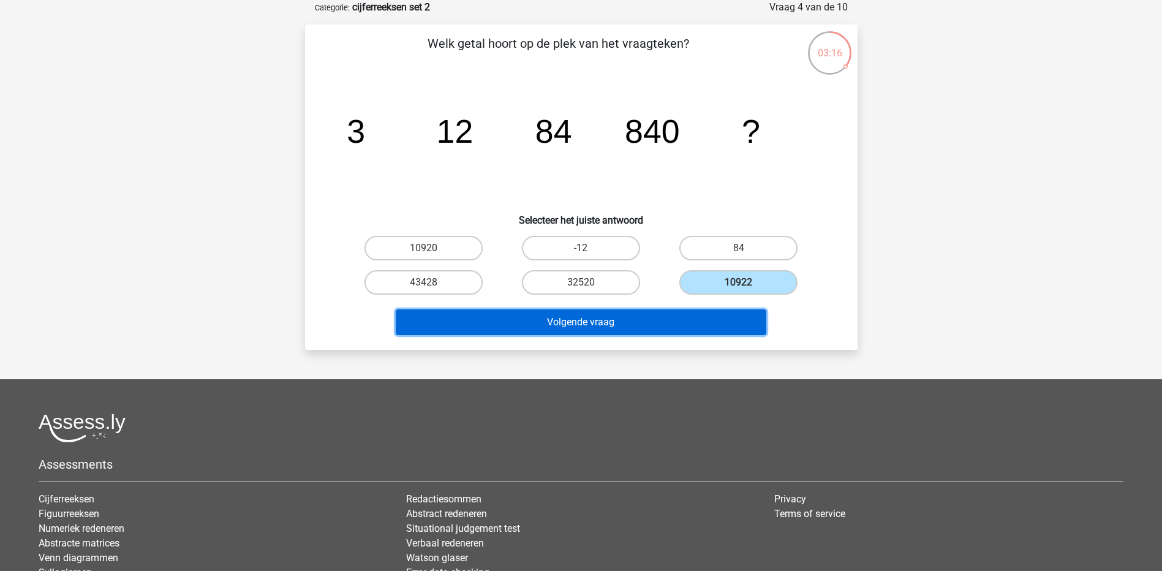
click at [688, 332] on button "Volgende vraag" at bounding box center [581, 322] width 371 height 26
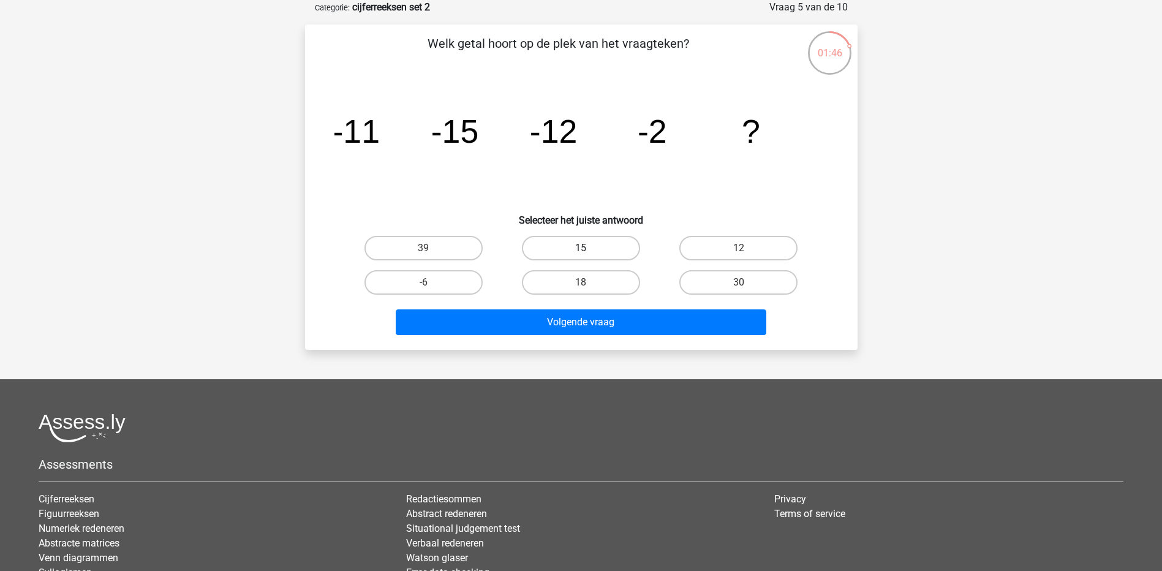
click at [601, 246] on label "15" at bounding box center [581, 248] width 118 height 25
click at [589, 248] on input "15" at bounding box center [585, 252] width 8 height 8
radio input "true"
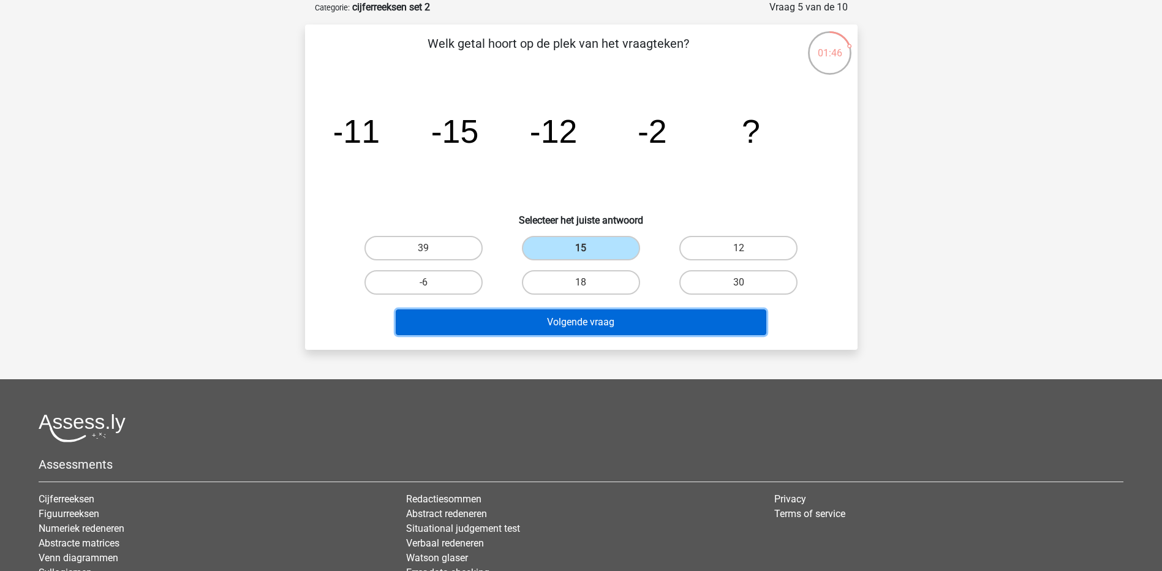
click at [612, 323] on button "Volgende vraag" at bounding box center [581, 322] width 371 height 26
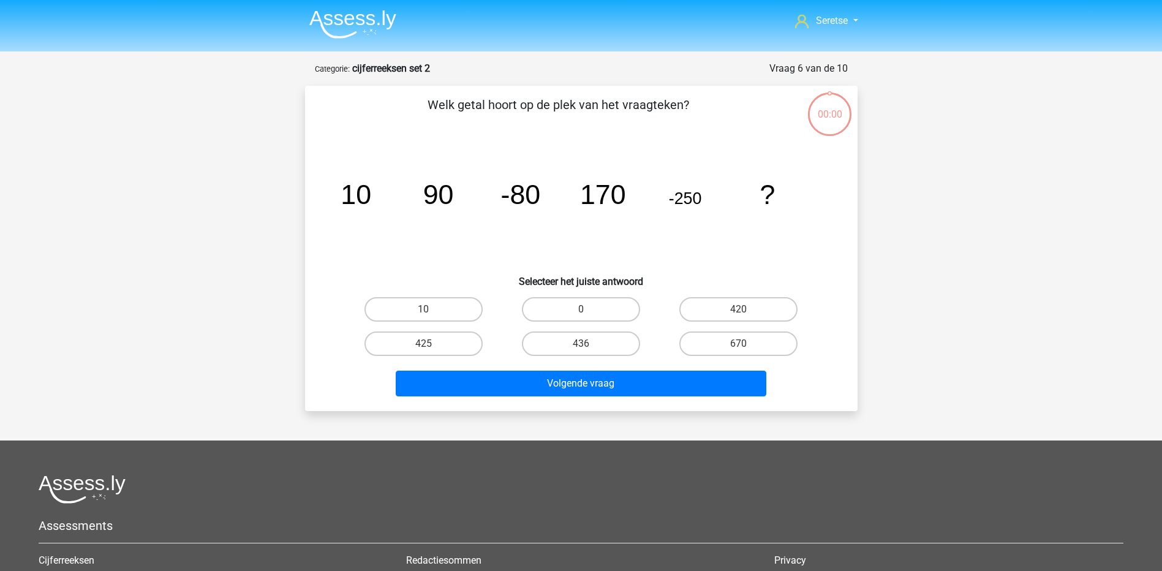
scroll to position [61, 0]
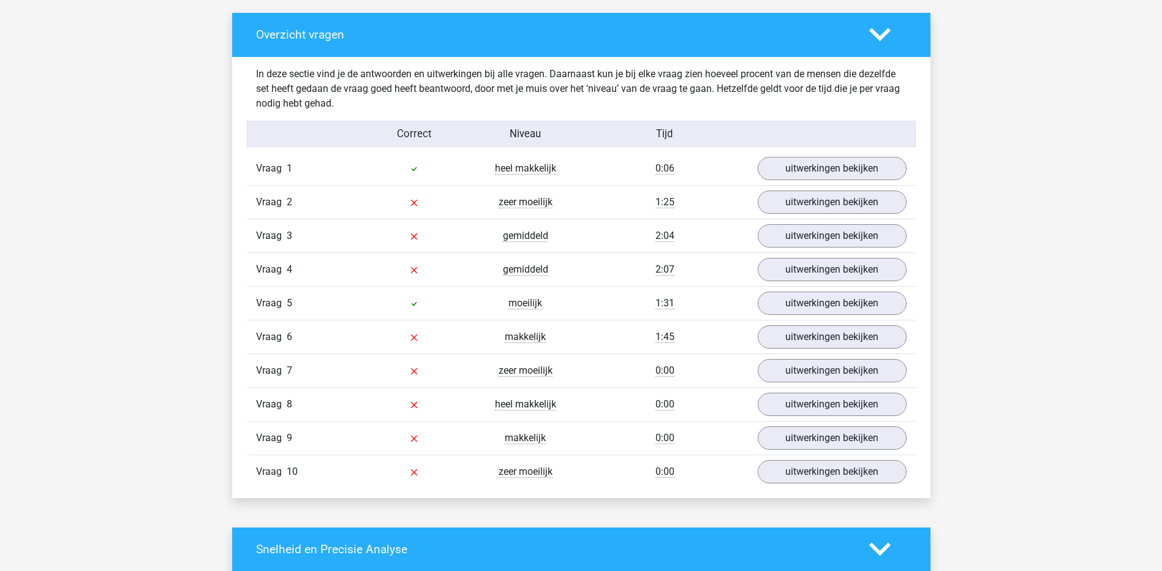
scroll to position [674, 0]
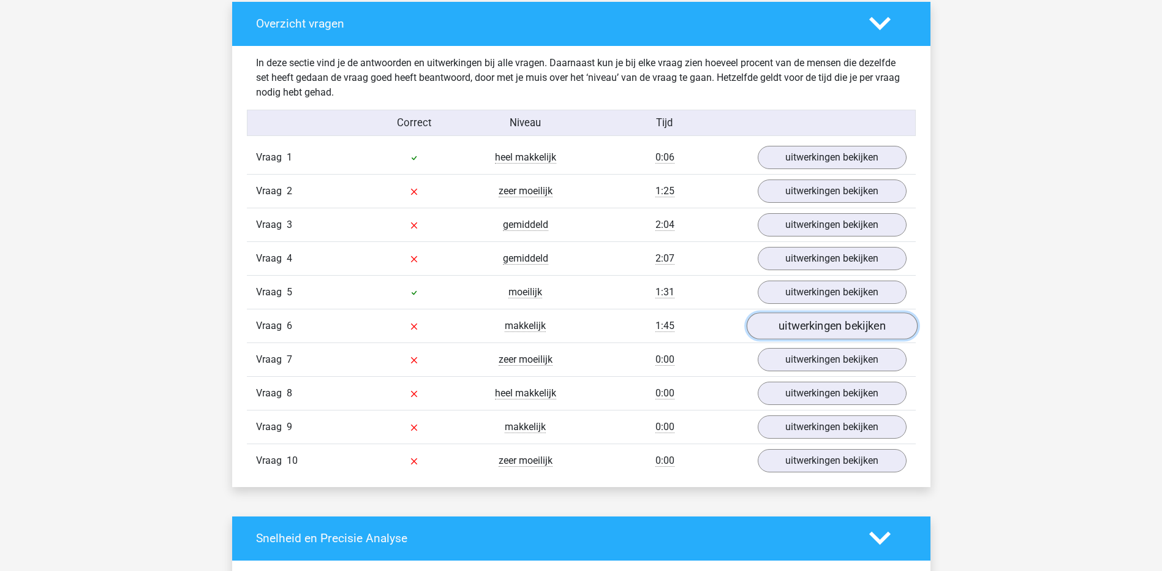
click at [803, 329] on link "uitwerkingen bekijken" at bounding box center [831, 325] width 171 height 27
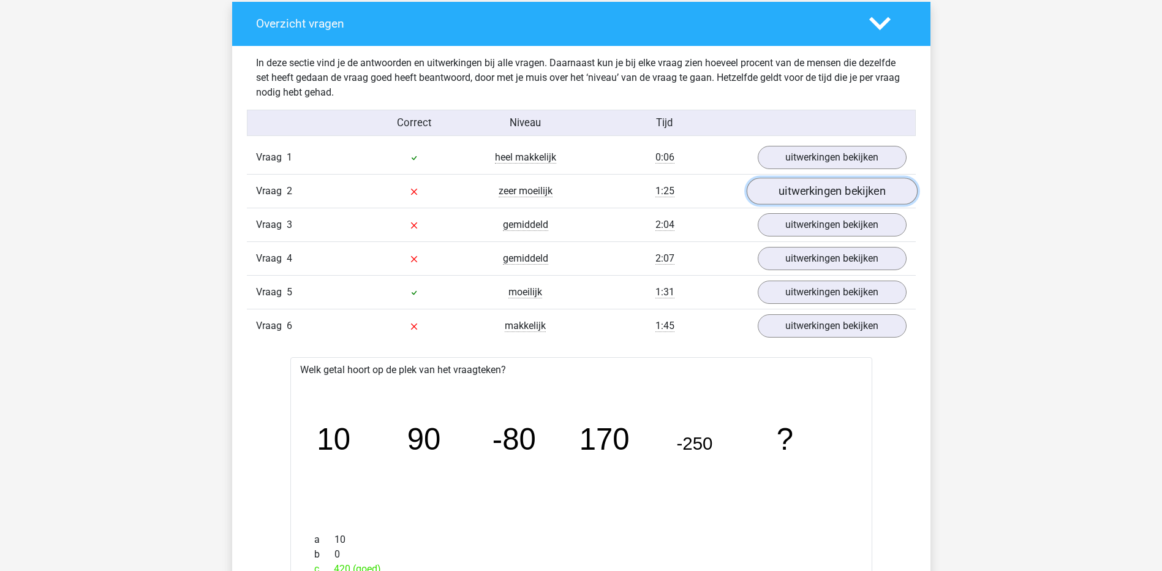
click at [809, 187] on link "uitwerkingen bekijken" at bounding box center [831, 191] width 171 height 27
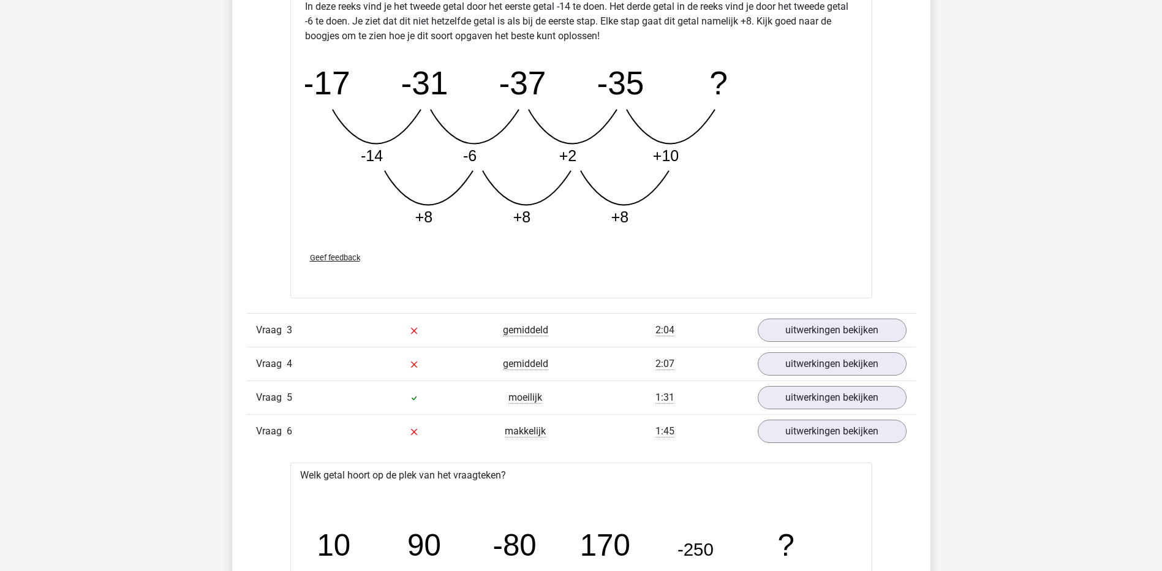
scroll to position [1286, 0]
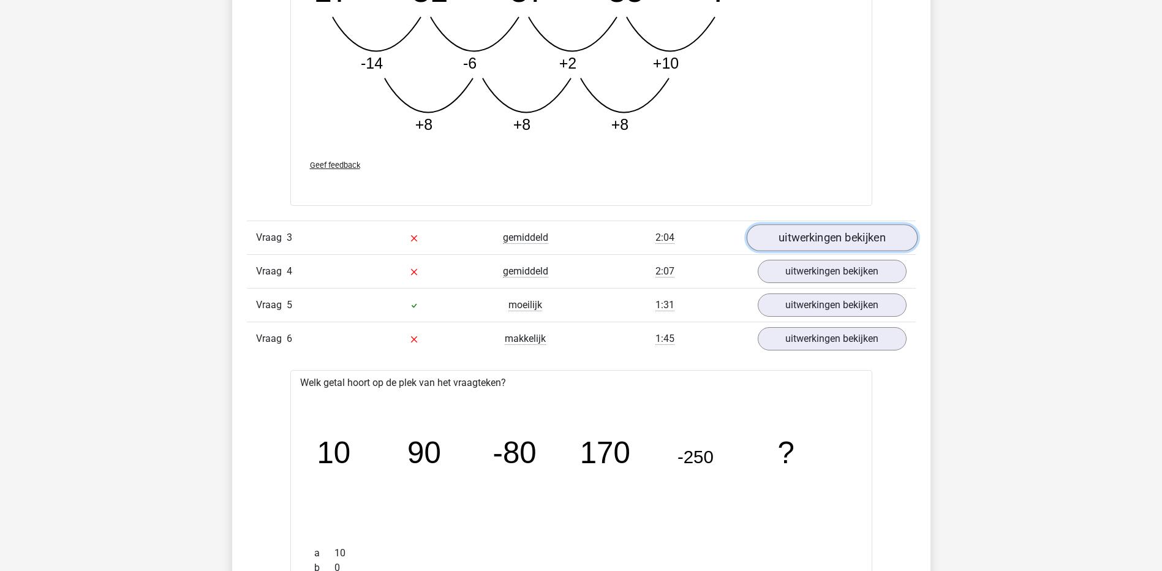
click at [818, 238] on link "uitwerkingen bekijken" at bounding box center [831, 238] width 171 height 27
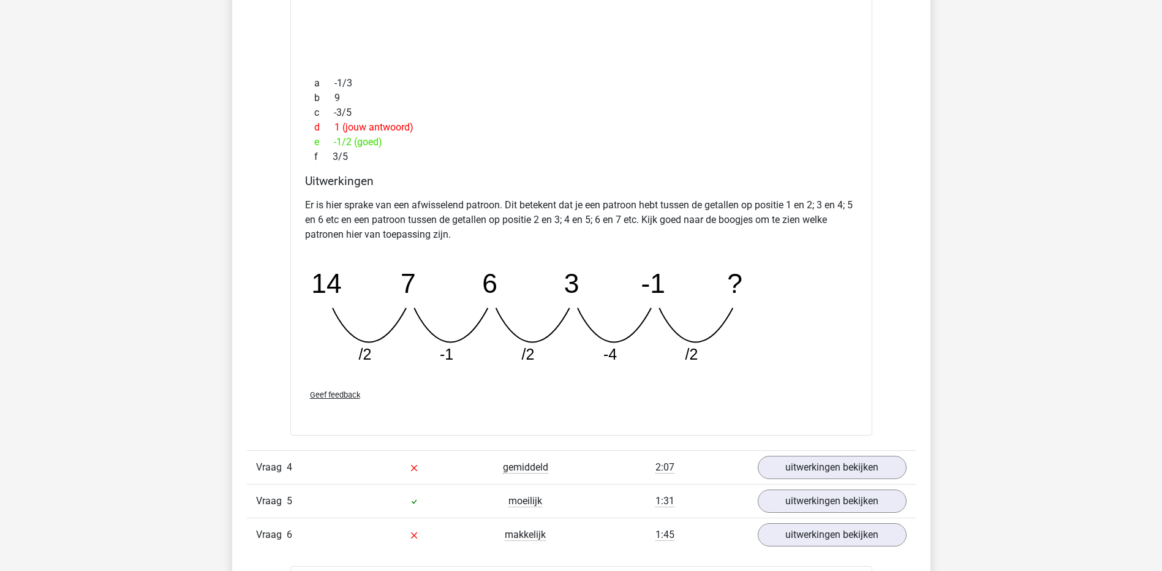
scroll to position [1654, 0]
click at [820, 464] on link "uitwerkingen bekijken" at bounding box center [831, 468] width 171 height 27
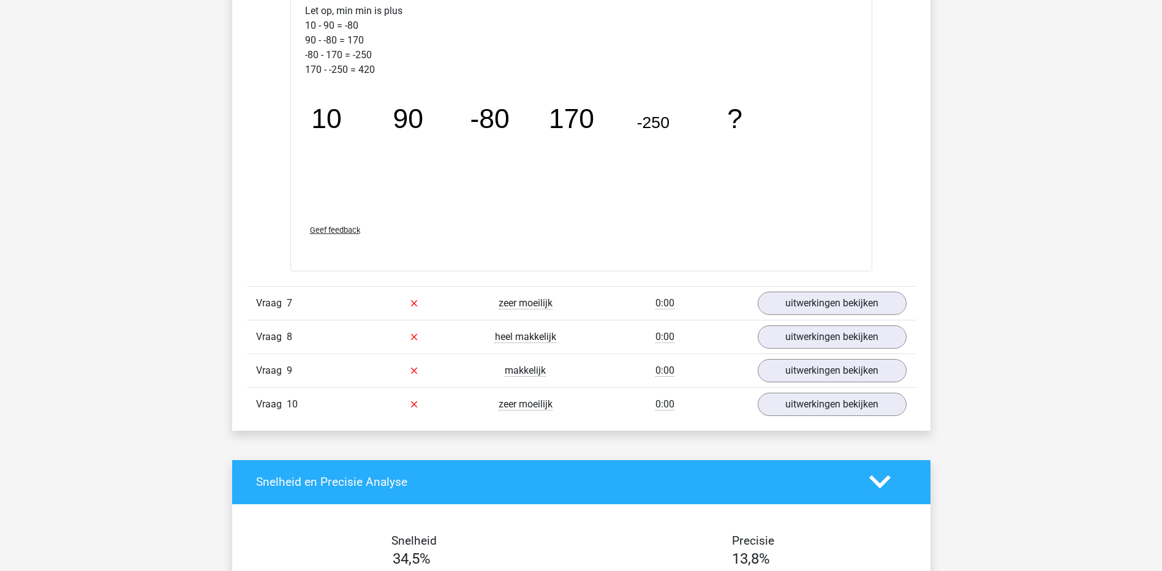
scroll to position [3185, 0]
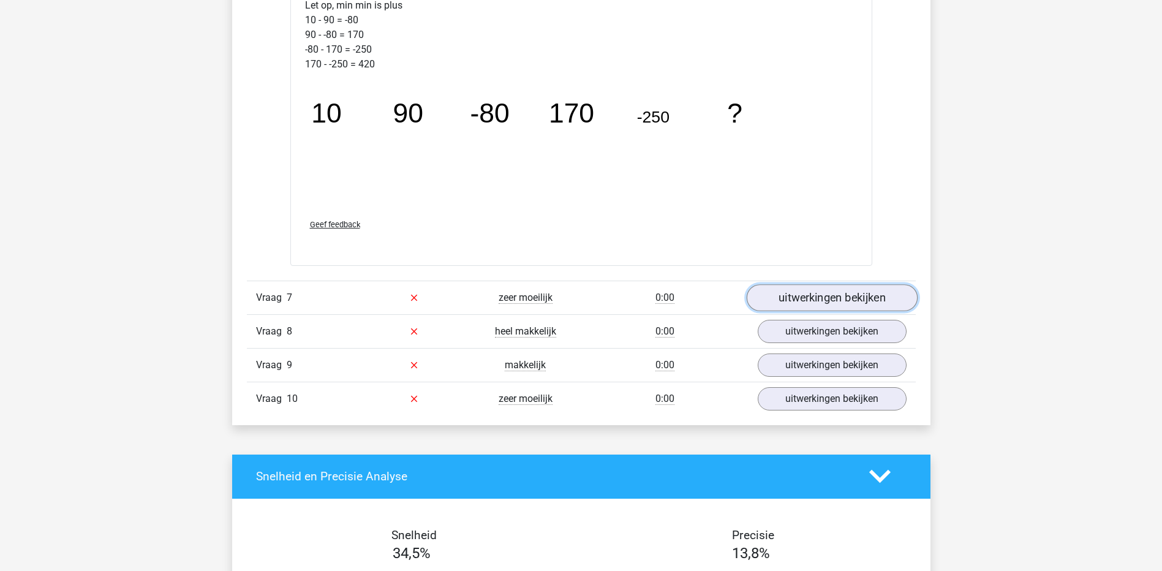
click at [843, 295] on link "uitwerkingen bekijken" at bounding box center [831, 297] width 171 height 27
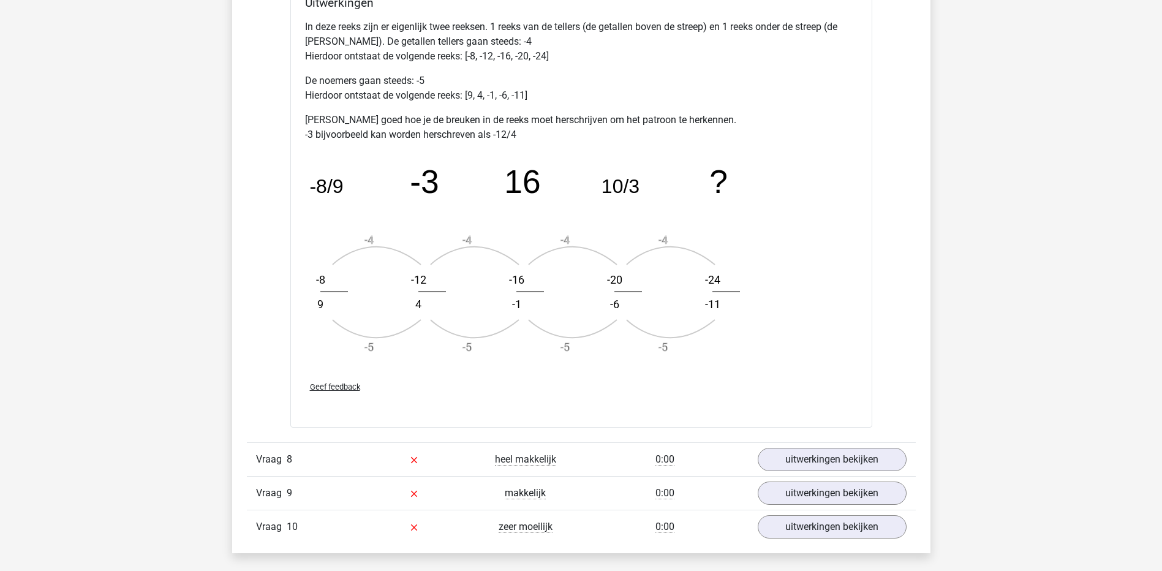
scroll to position [3859, 0]
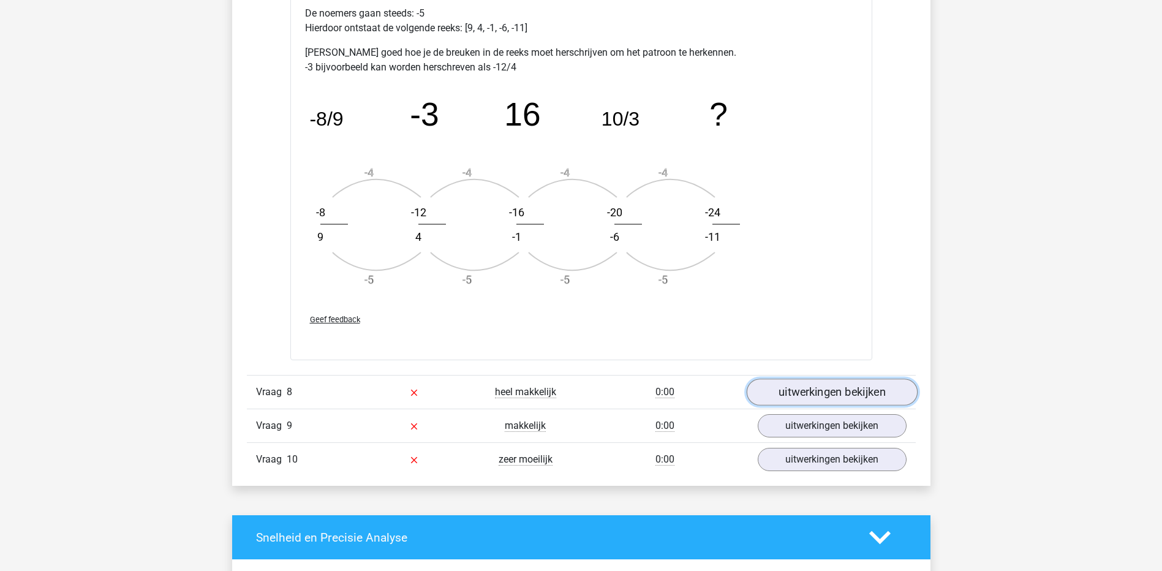
click at [855, 393] on link "uitwerkingen bekijken" at bounding box center [831, 392] width 171 height 27
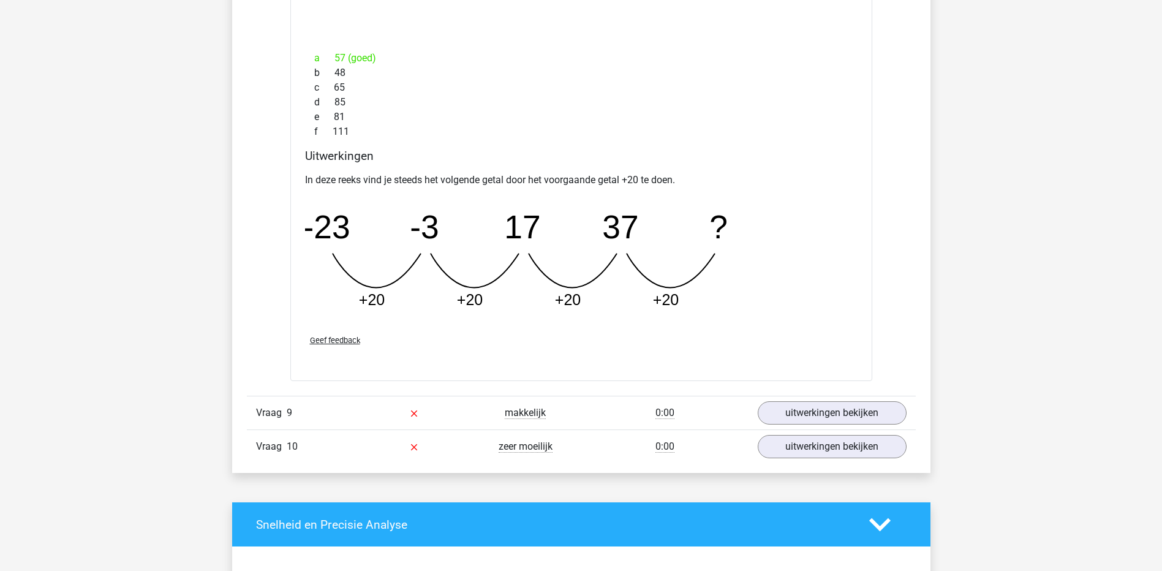
scroll to position [4410, 0]
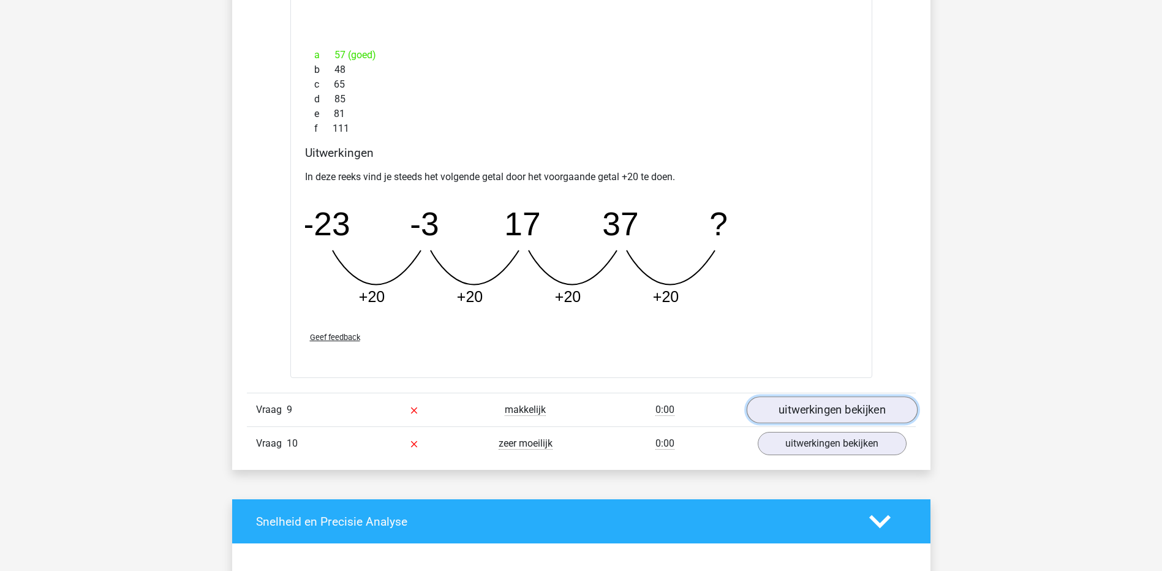
click at [830, 405] on link "uitwerkingen bekijken" at bounding box center [831, 409] width 171 height 27
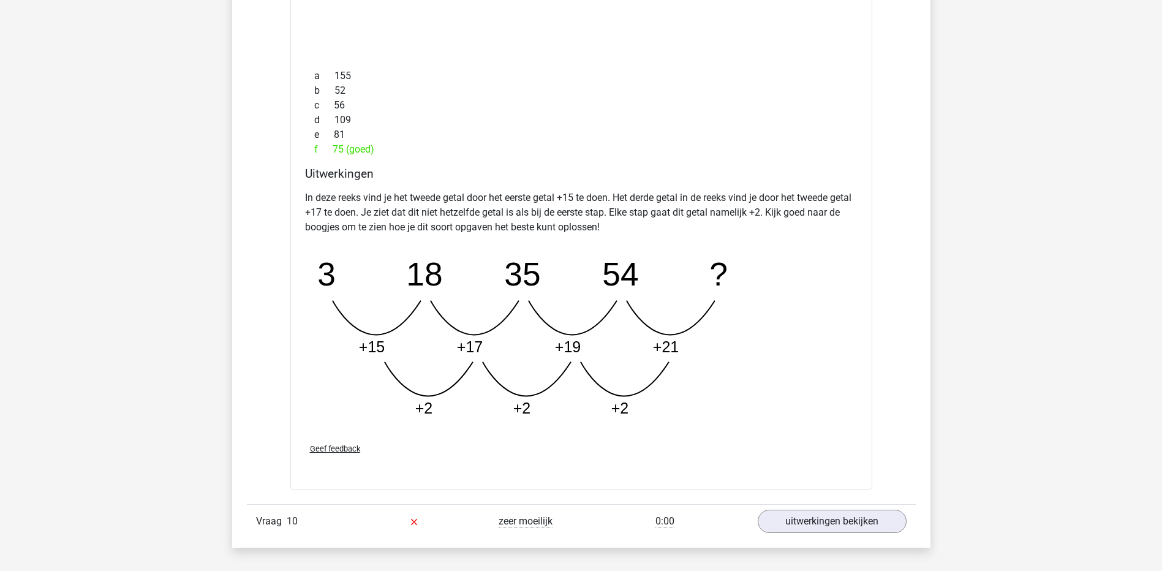
scroll to position [4961, 0]
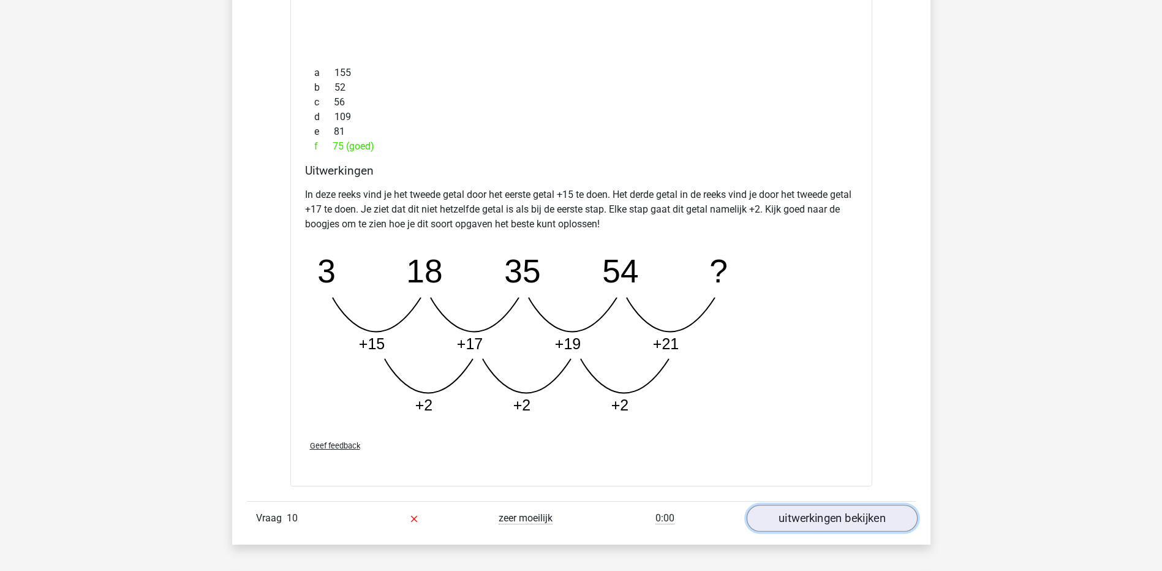
click at [796, 521] on link "uitwerkingen bekijken" at bounding box center [831, 518] width 171 height 27
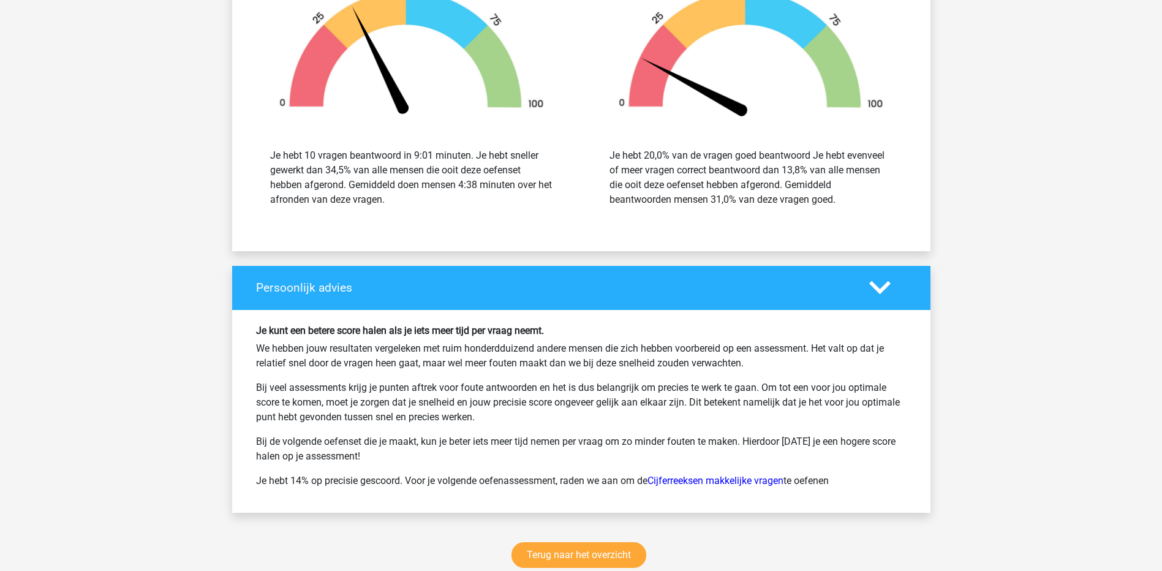
scroll to position [6431, 0]
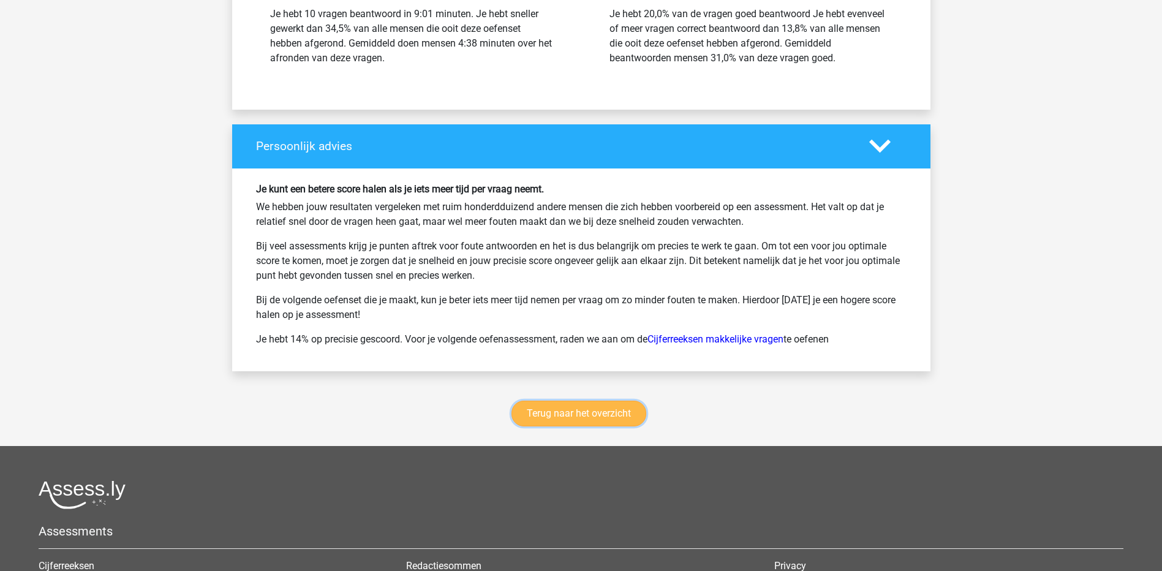
click at [554, 415] on link "Terug naar het overzicht" at bounding box center [578, 414] width 135 height 26
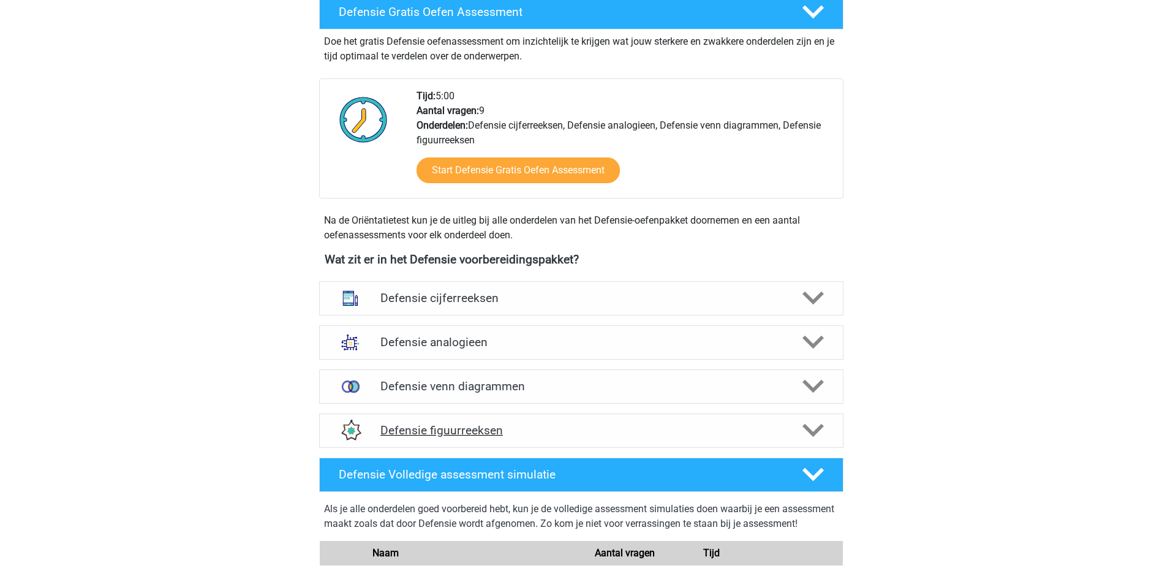
scroll to position [306, 0]
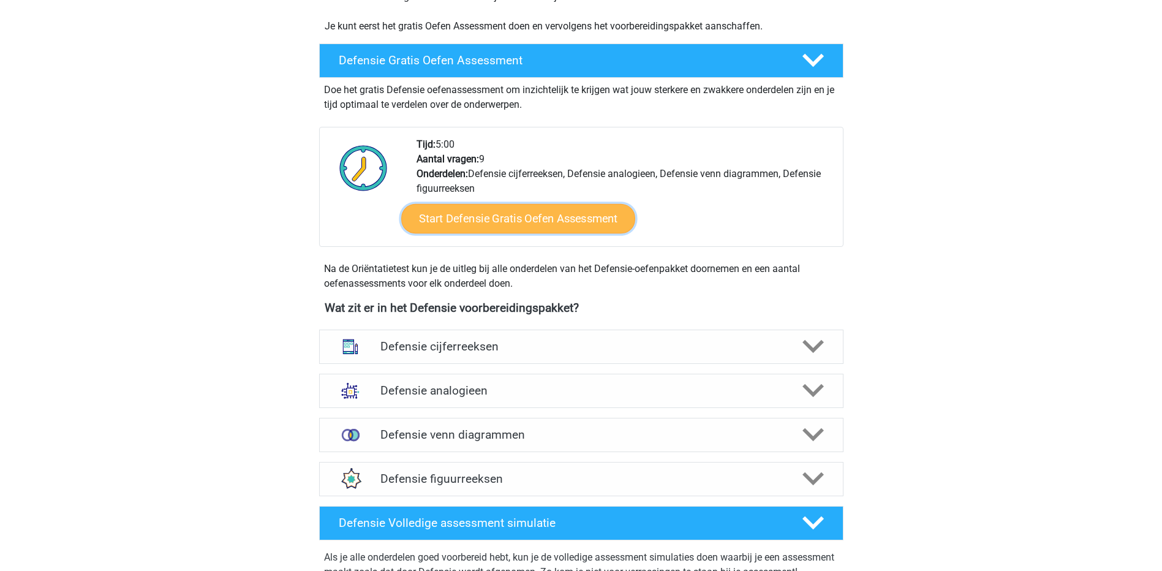
click at [498, 213] on link "Start Defensie Gratis Oefen Assessment" at bounding box center [518, 218] width 234 height 29
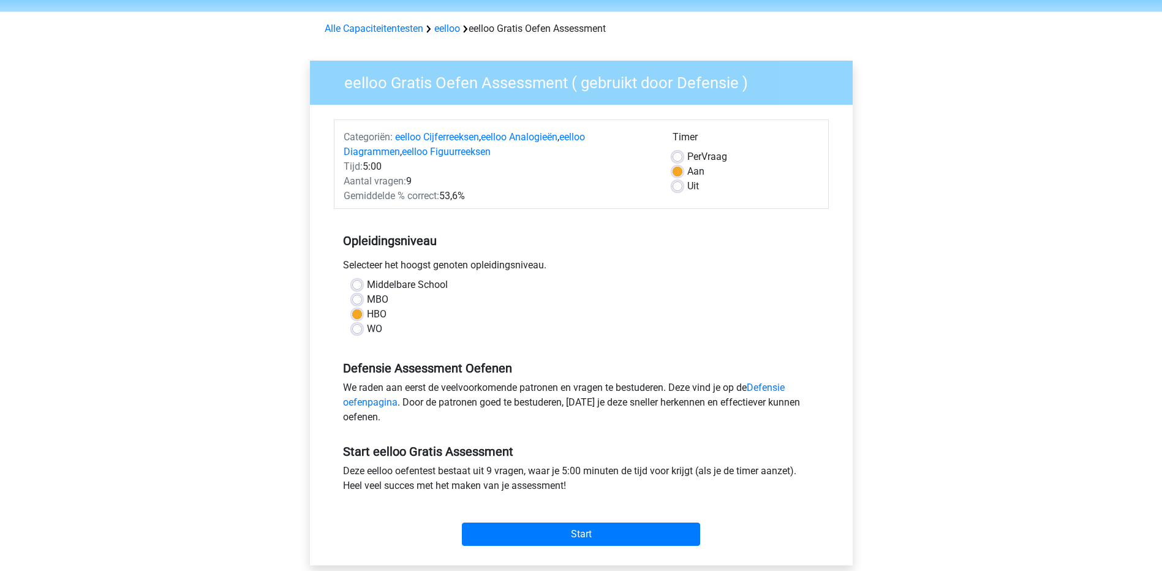
scroll to position [306, 0]
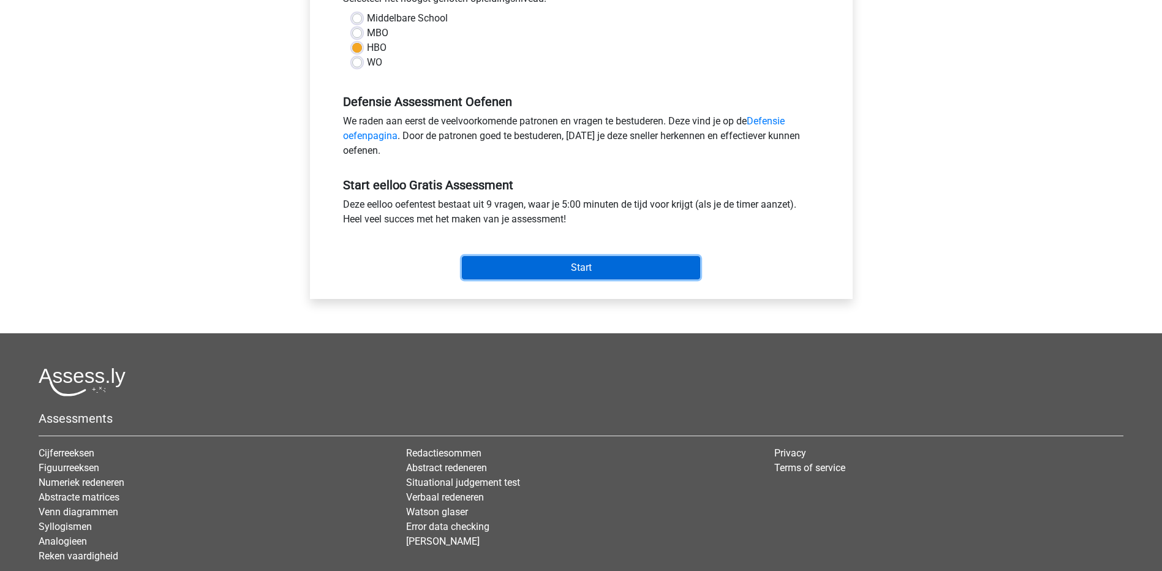
click at [545, 263] on input "Start" at bounding box center [581, 267] width 238 height 23
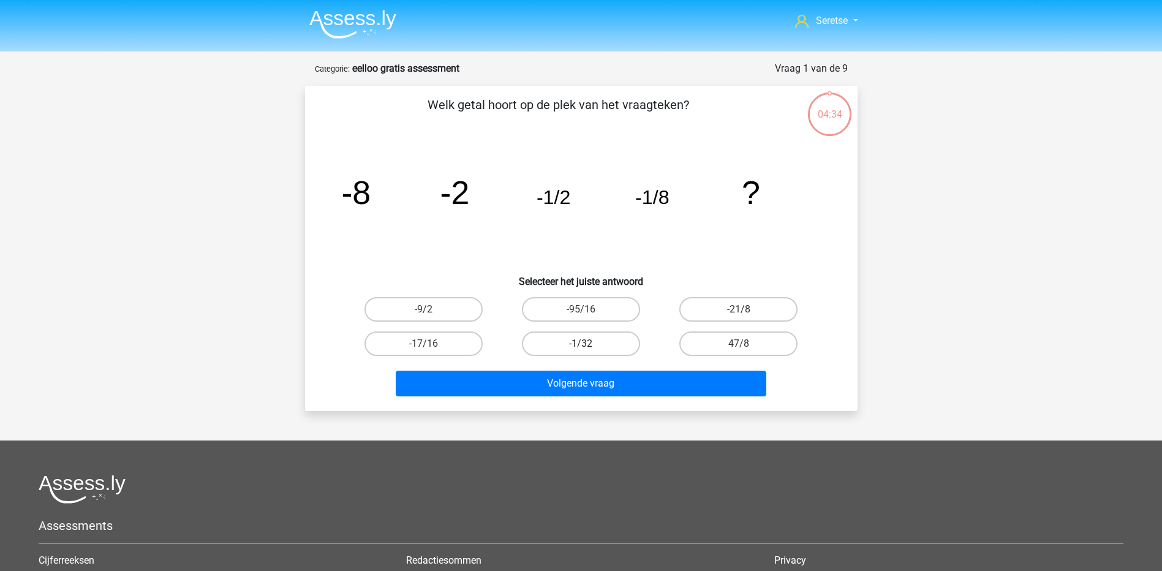
click at [575, 349] on label "-1/32" at bounding box center [581, 343] width 118 height 25
click at [581, 349] on input "-1/32" at bounding box center [585, 348] width 8 height 8
radio input "true"
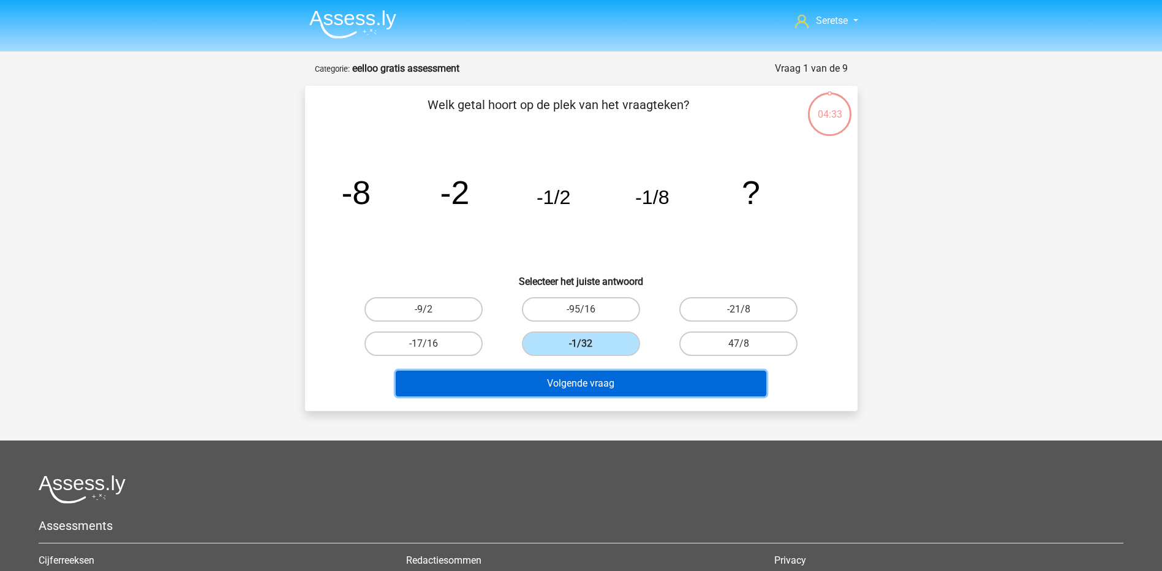
click at [574, 379] on button "Volgende vraag" at bounding box center [581, 384] width 371 height 26
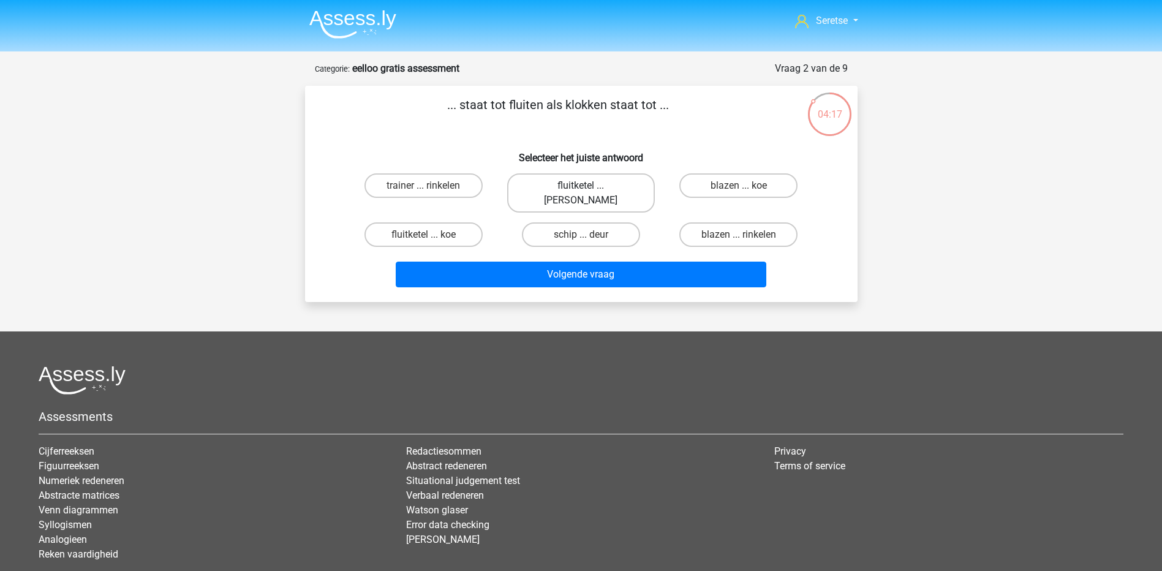
click at [606, 183] on label "fluitketel ... [PERSON_NAME]" at bounding box center [581, 192] width 148 height 39
click at [589, 186] on input "fluitketel ... [PERSON_NAME]" at bounding box center [585, 190] width 8 height 8
radio input "true"
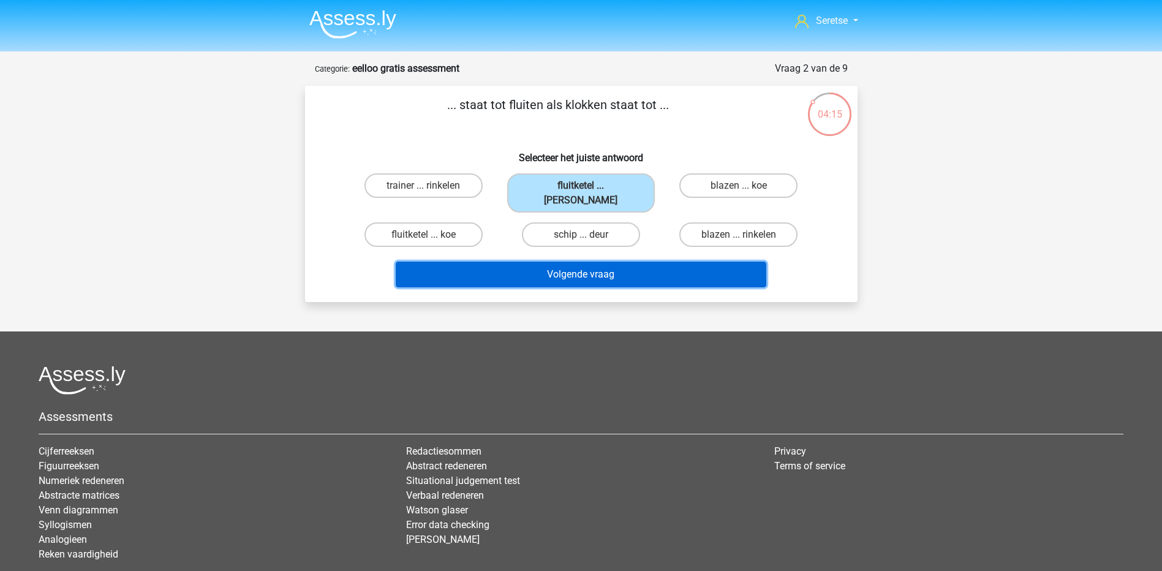
click at [603, 263] on button "Volgende vraag" at bounding box center [581, 275] width 371 height 26
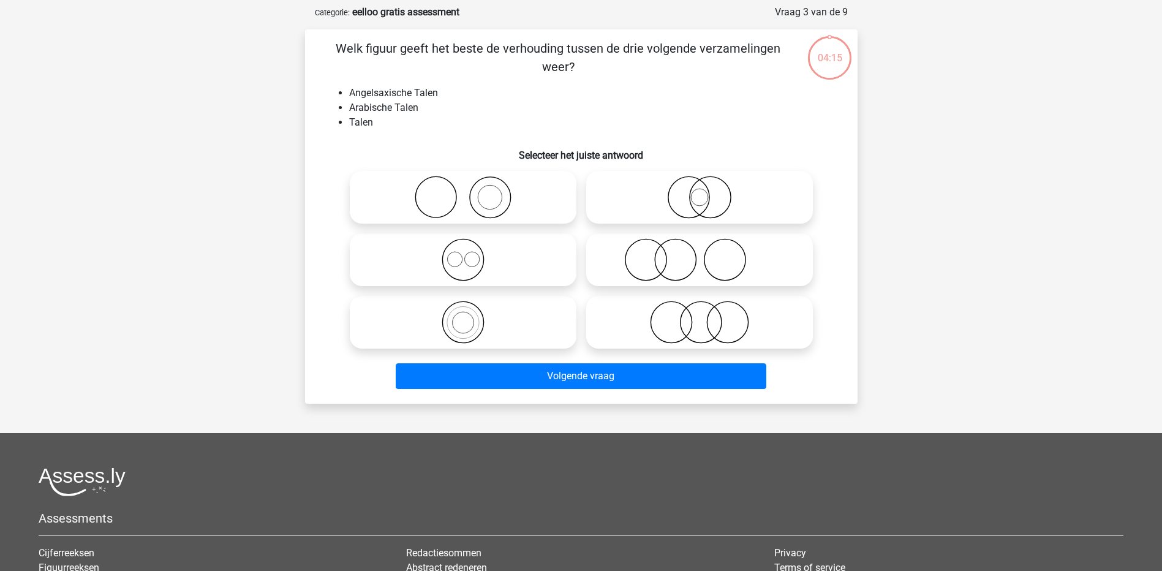
scroll to position [61, 0]
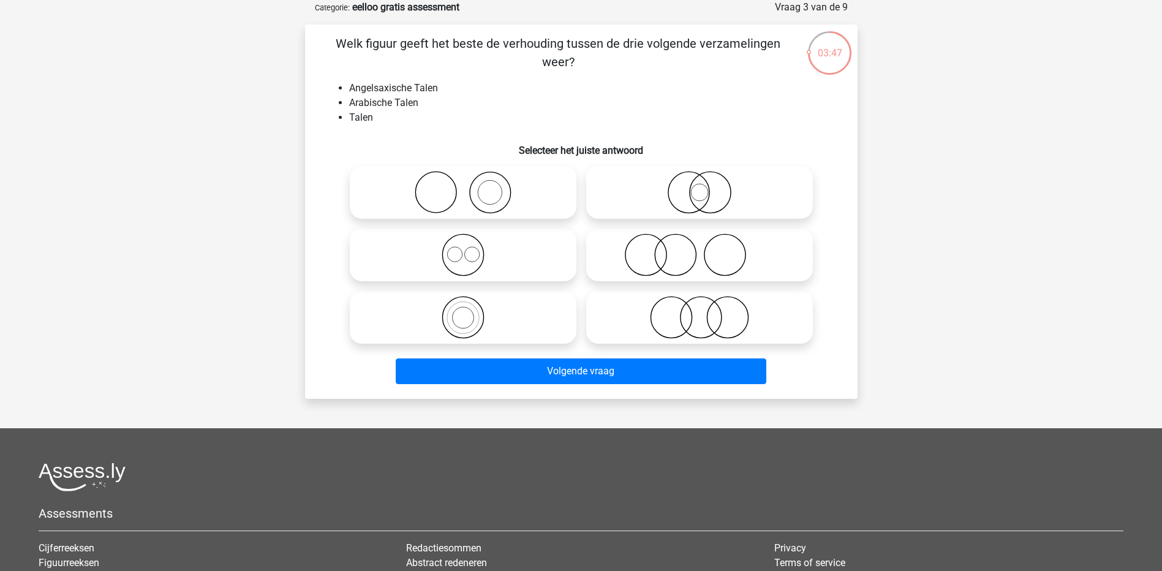
click at [665, 262] on circle at bounding box center [645, 255] width 41 height 41
click at [699, 249] on input "radio" at bounding box center [703, 245] width 8 height 8
radio input "true"
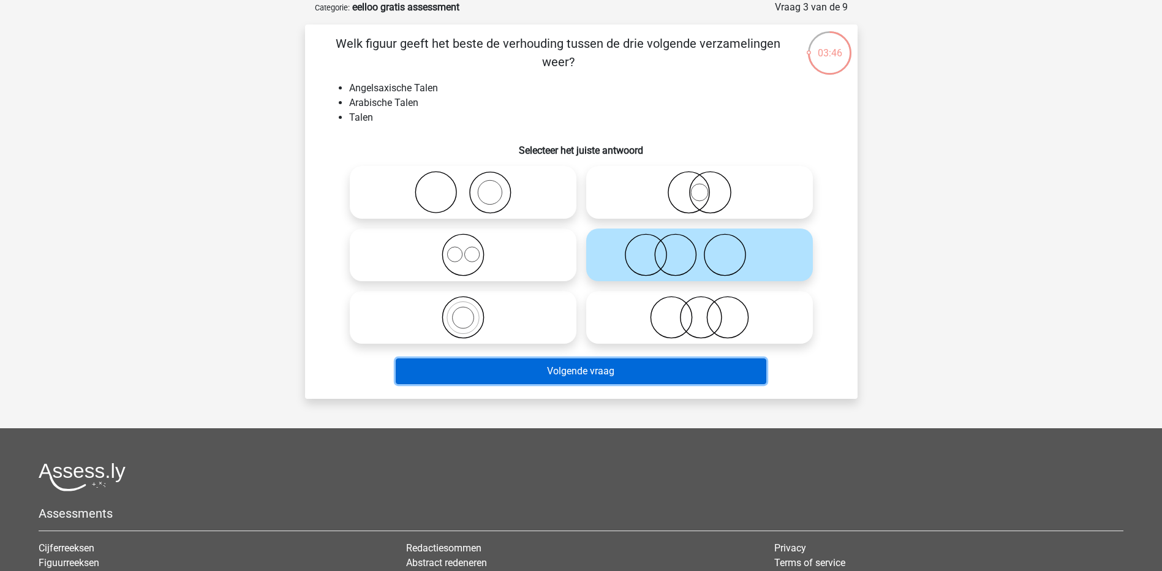
click at [613, 368] on button "Volgende vraag" at bounding box center [581, 371] width 371 height 26
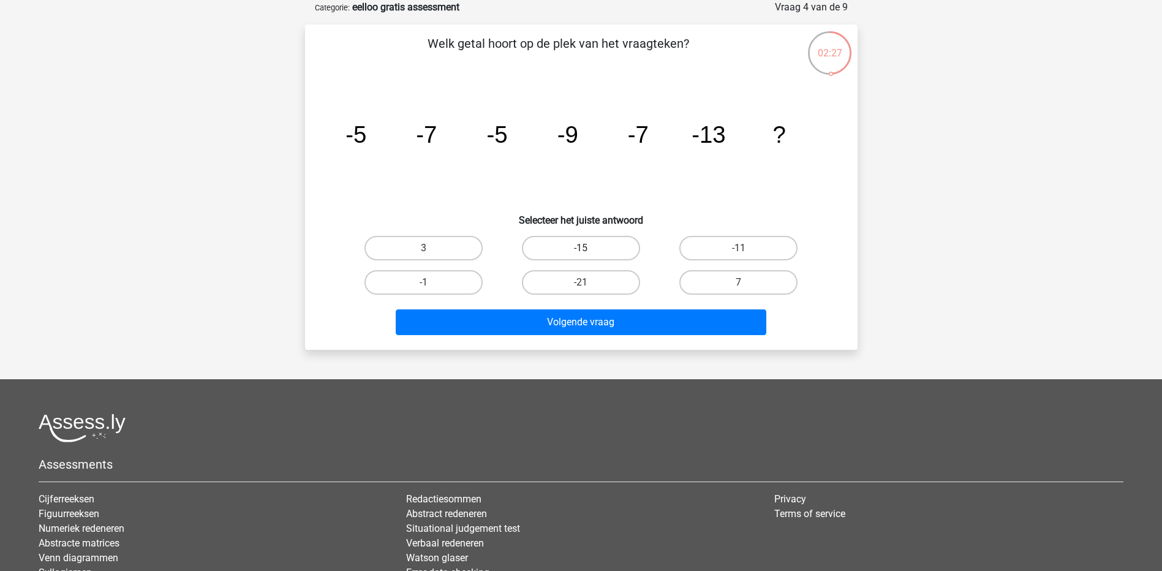
click at [597, 247] on label "-15" at bounding box center [581, 248] width 118 height 25
click at [589, 248] on input "-15" at bounding box center [585, 252] width 8 height 8
radio input "true"
click at [605, 337] on div "Volgende vraag" at bounding box center [581, 324] width 473 height 31
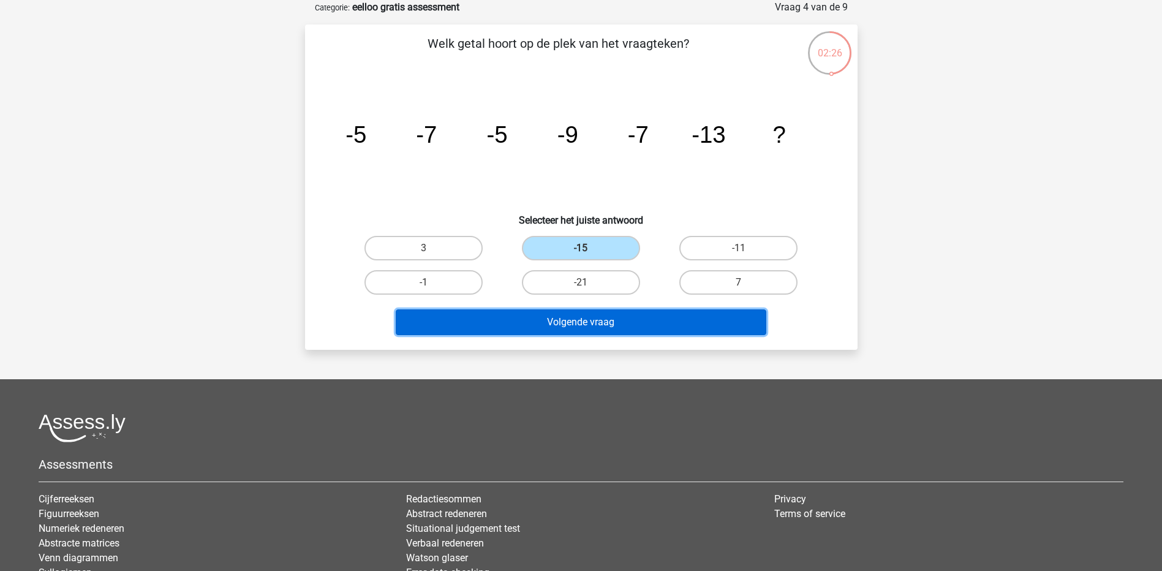
click at [603, 322] on button "Volgende vraag" at bounding box center [581, 322] width 371 height 26
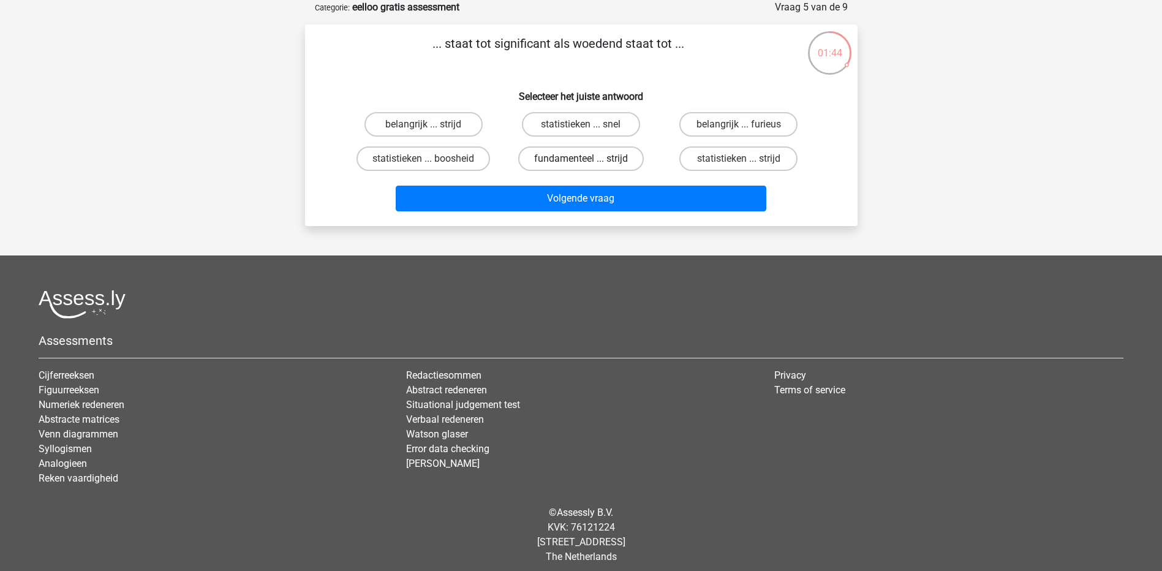
click at [605, 162] on label "fundamenteel ... strijd" at bounding box center [581, 158] width 126 height 25
click at [589, 162] on input "fundamenteel ... strijd" at bounding box center [585, 163] width 8 height 8
radio input "true"
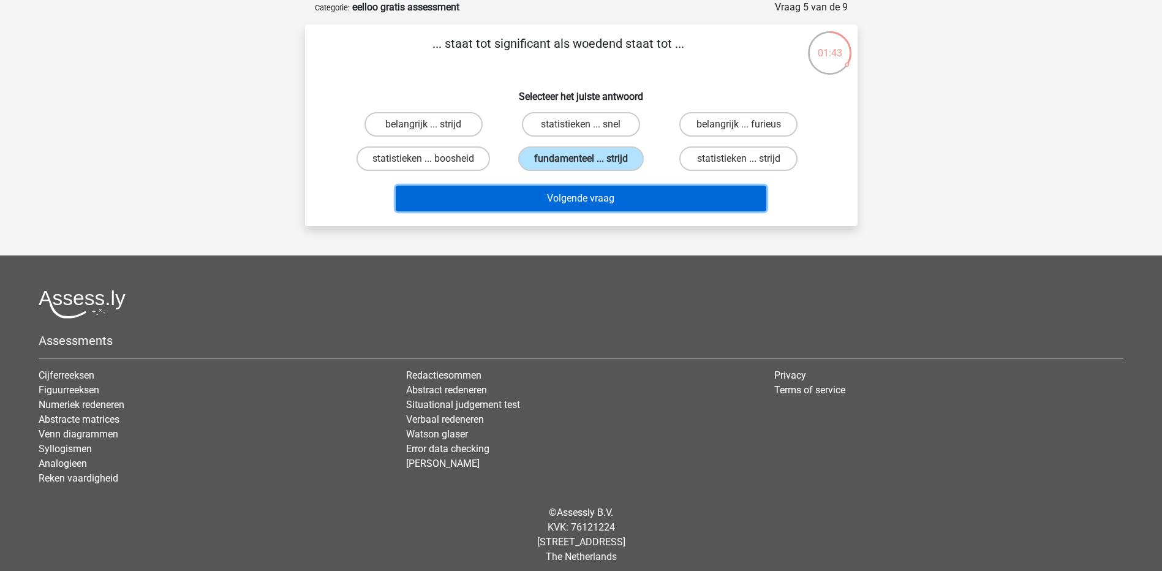
click at [587, 194] on button "Volgende vraag" at bounding box center [581, 199] width 371 height 26
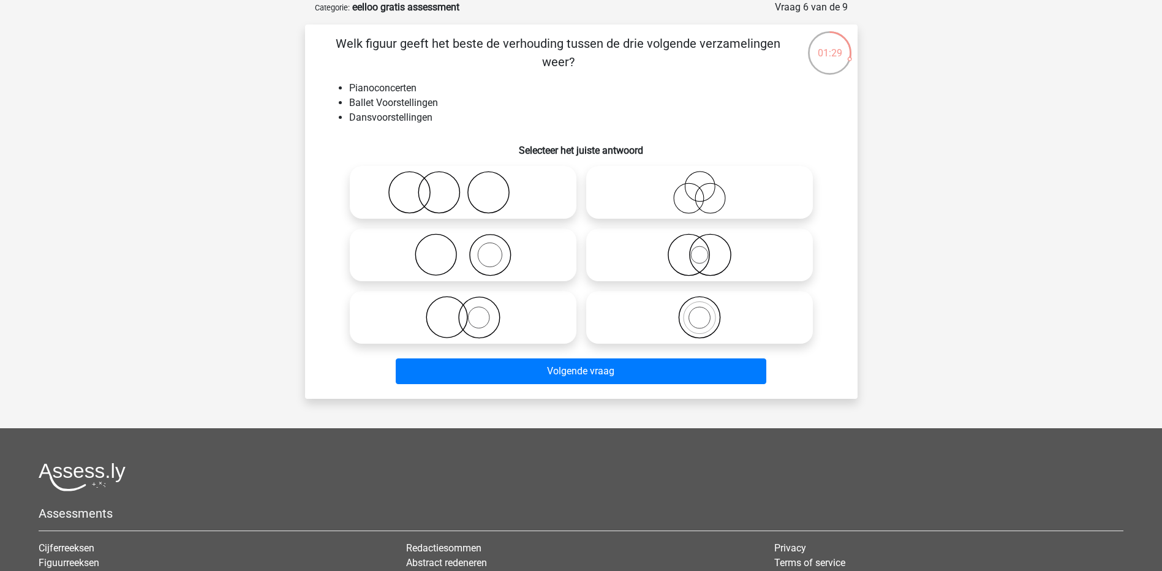
click at [418, 198] on icon at bounding box center [463, 192] width 217 height 43
click at [463, 186] on input "radio" at bounding box center [467, 182] width 8 height 8
radio input "true"
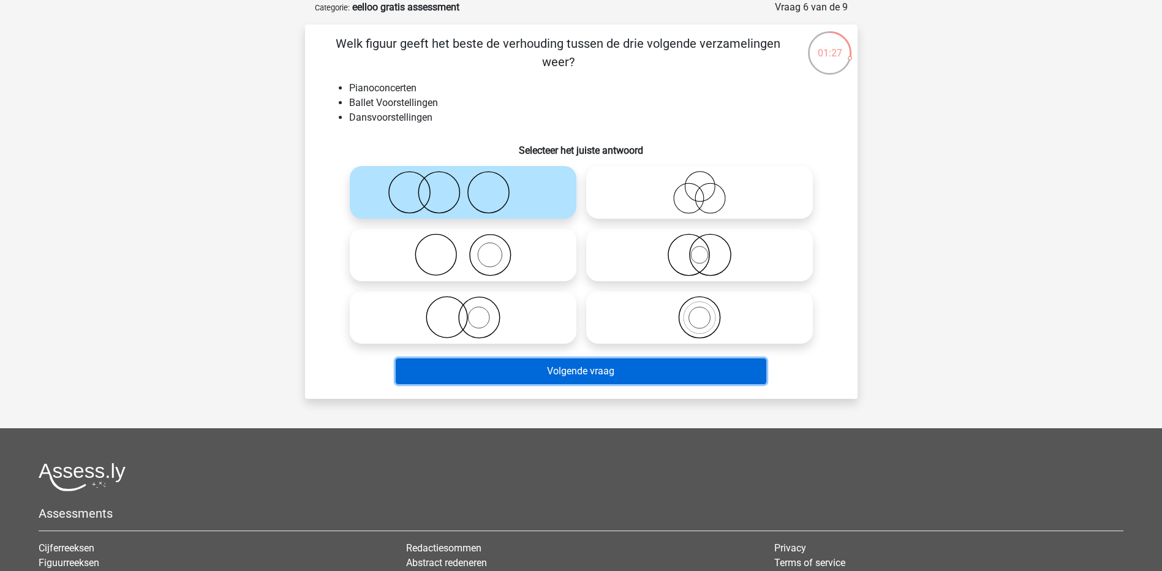
click at [535, 372] on button "Volgende vraag" at bounding box center [581, 371] width 371 height 26
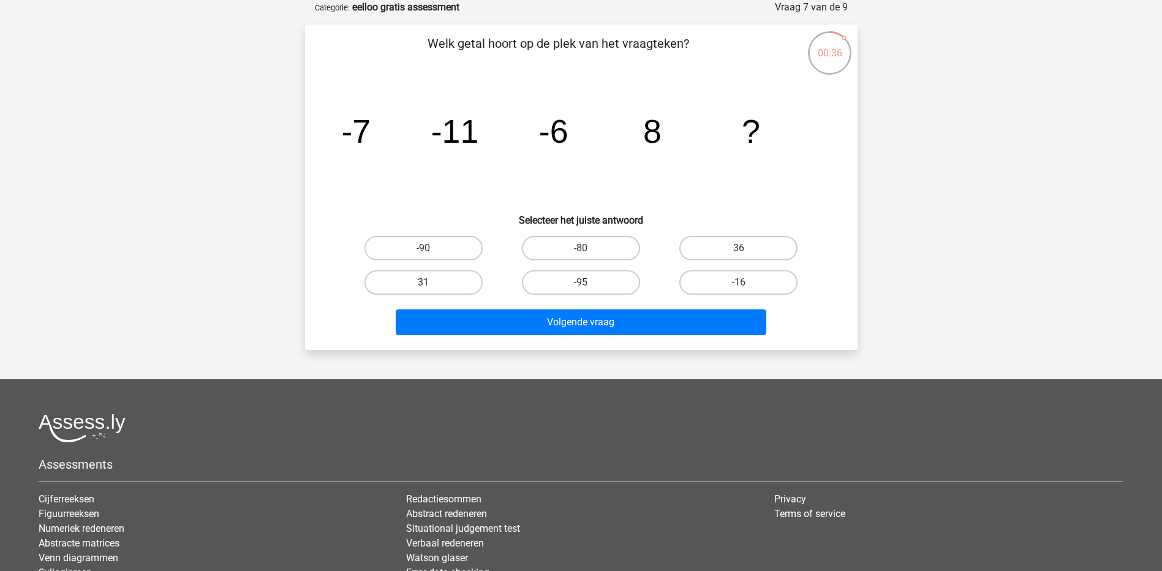
click at [450, 277] on label "31" at bounding box center [423, 282] width 118 height 25
click at [431, 282] on input "31" at bounding box center [427, 286] width 8 height 8
radio input "true"
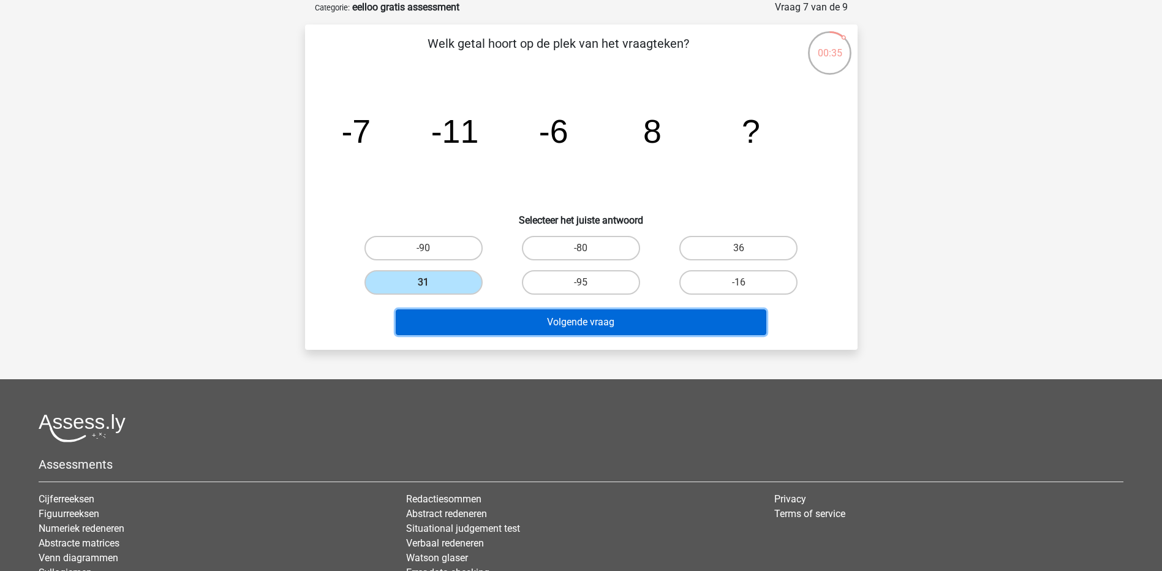
click at [468, 323] on button "Volgende vraag" at bounding box center [581, 322] width 371 height 26
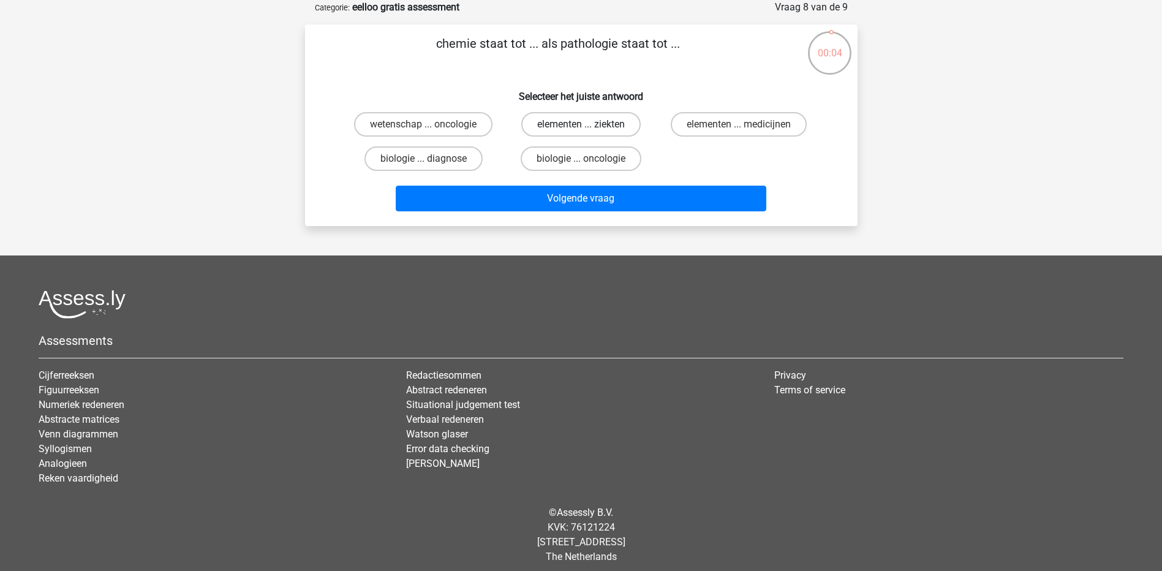
click at [559, 126] on label "elementen ... ziekten" at bounding box center [580, 124] width 119 height 25
click at [581, 126] on input "elementen ... ziekten" at bounding box center [585, 128] width 8 height 8
radio input "true"
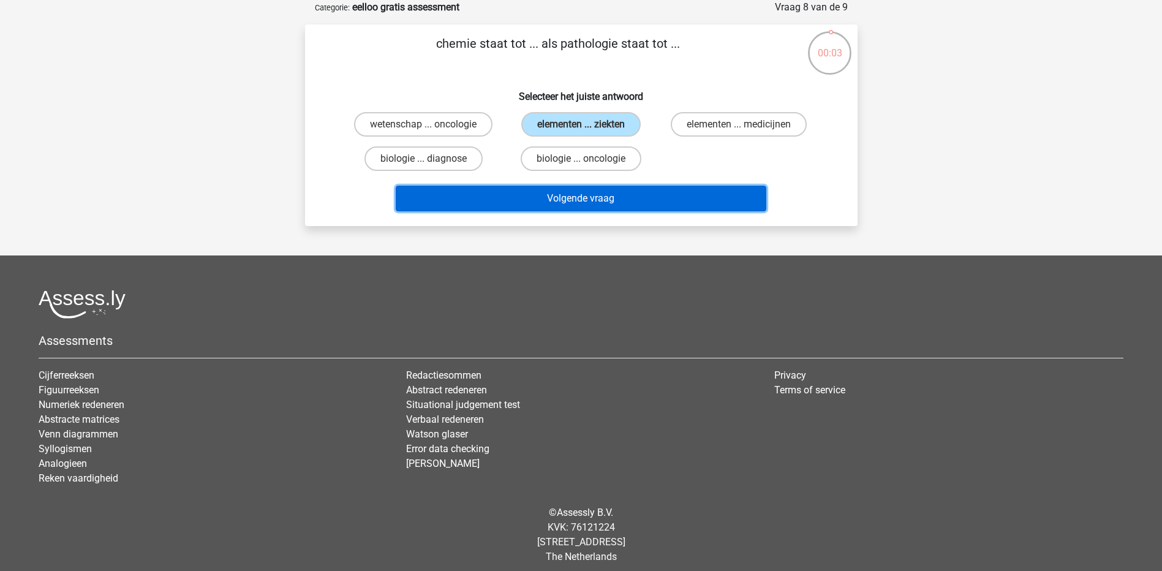
click at [564, 197] on button "Volgende vraag" at bounding box center [581, 199] width 371 height 26
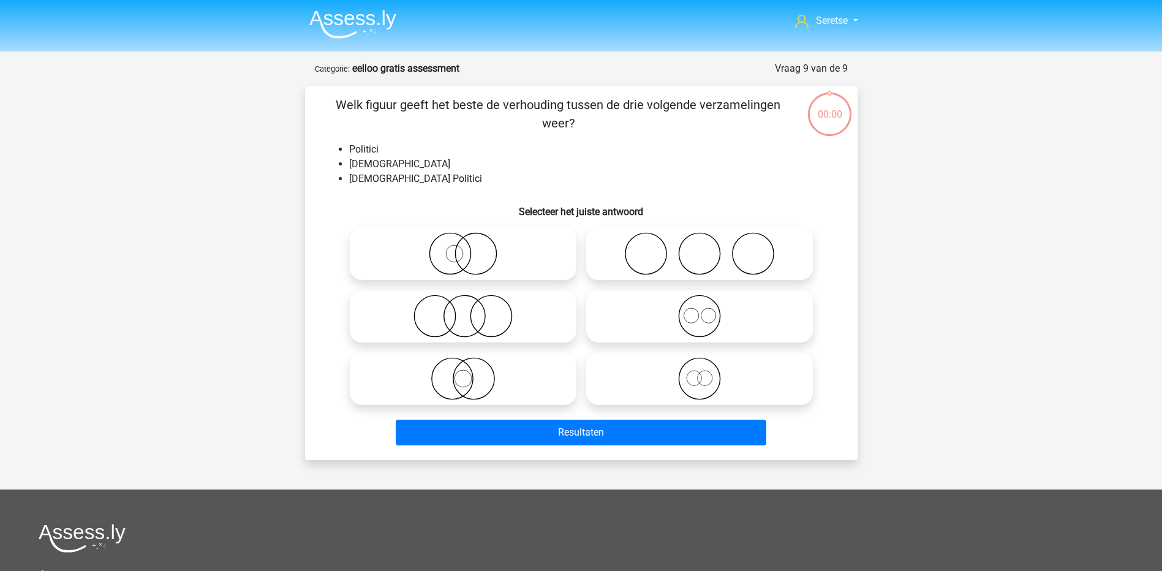
scroll to position [61, 0]
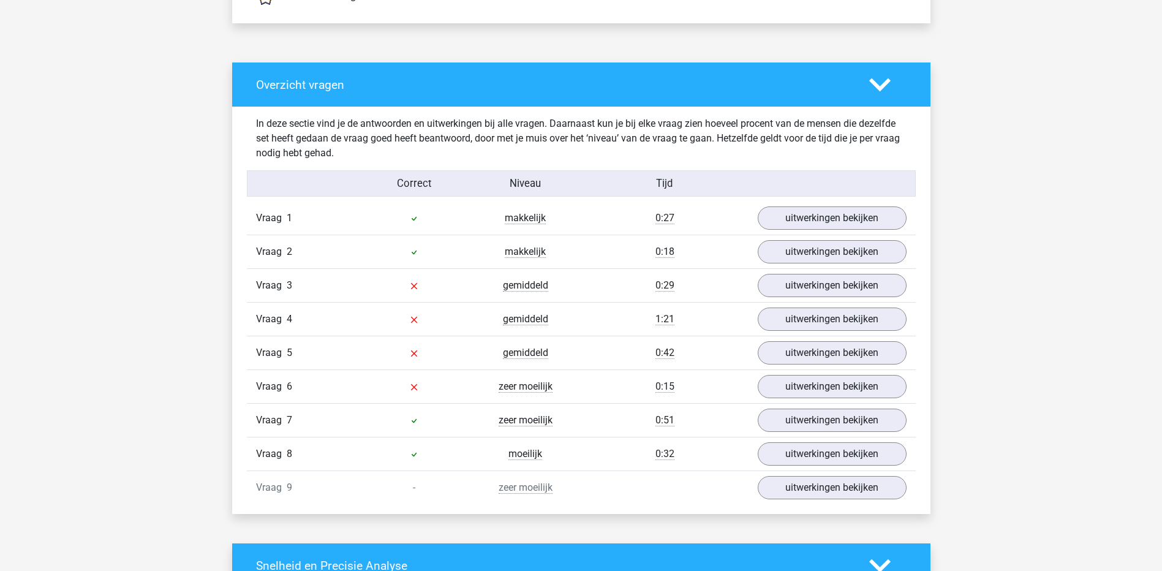
scroll to position [919, 0]
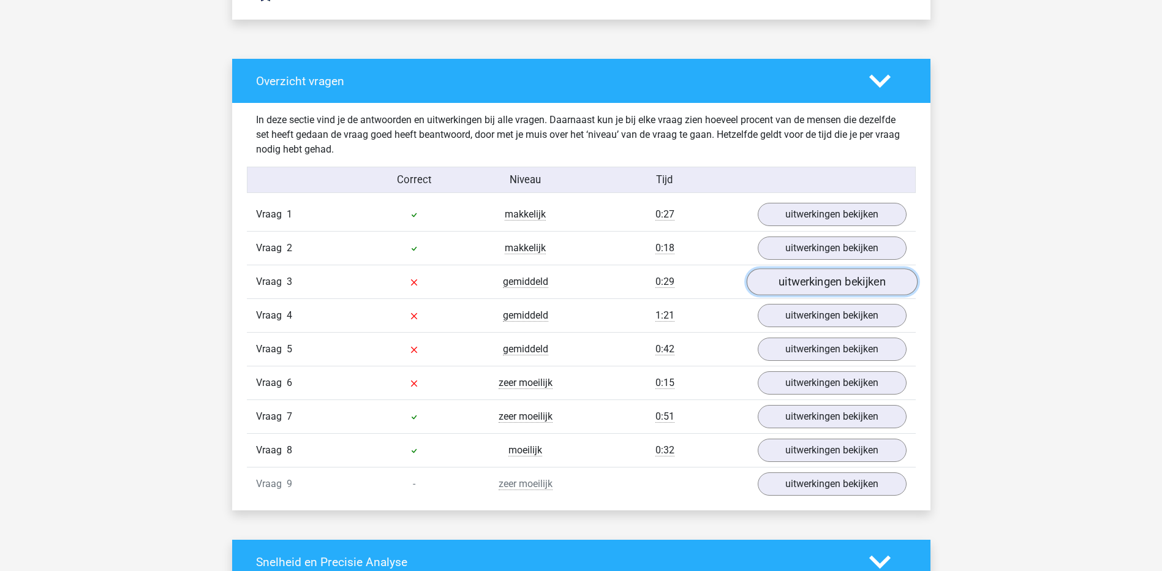
click at [865, 277] on link "uitwerkingen bekijken" at bounding box center [831, 281] width 171 height 27
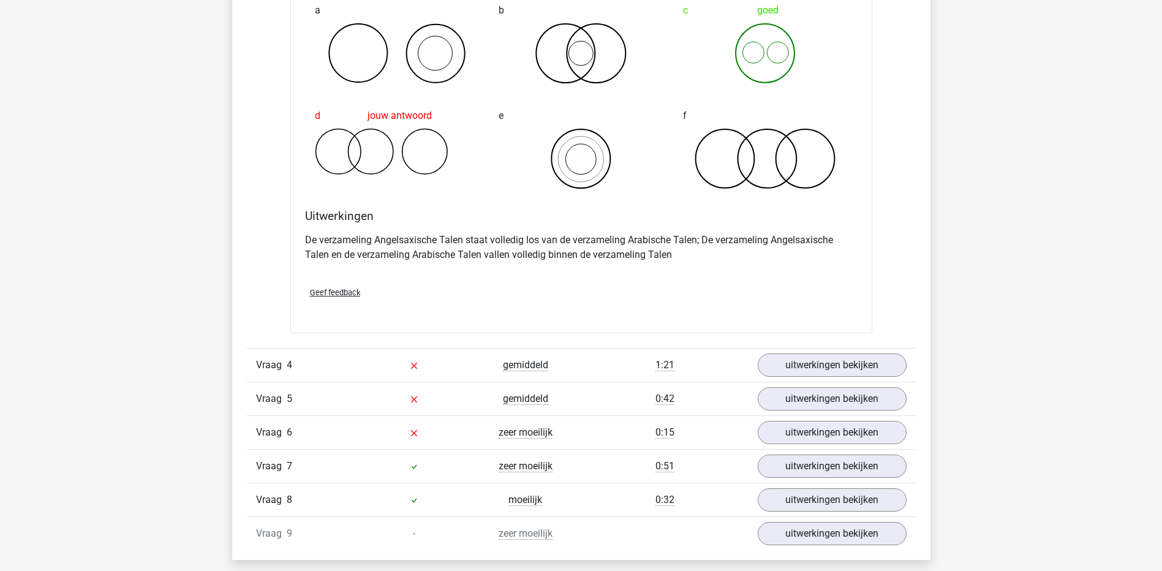
scroll to position [1348, 0]
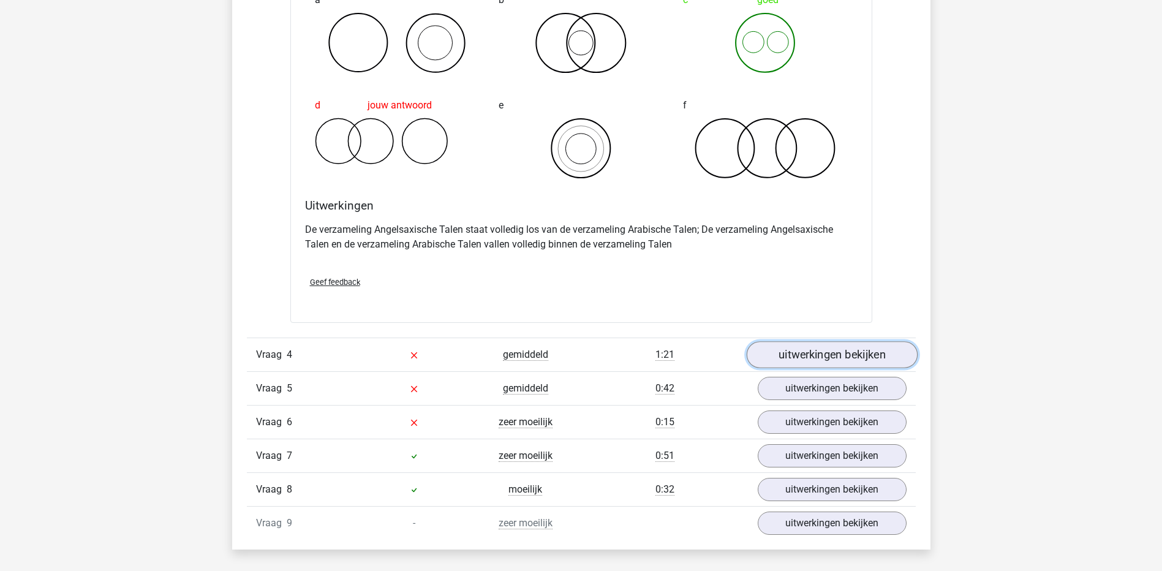
click at [804, 358] on link "uitwerkingen bekijken" at bounding box center [831, 355] width 171 height 27
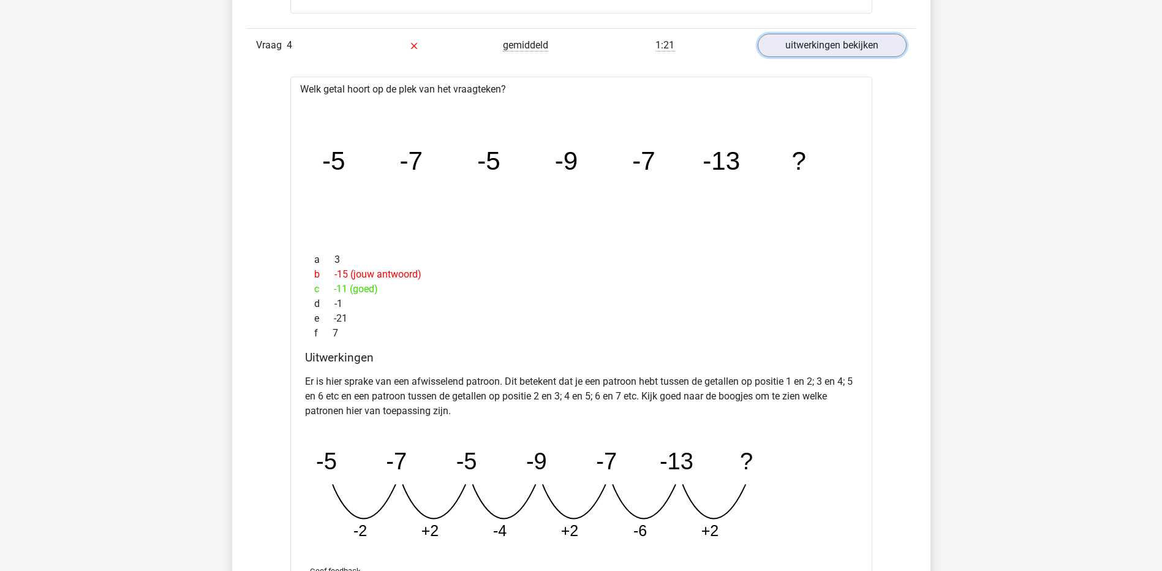
scroll to position [1654, 0]
